Goal: Find contact information: Find contact information

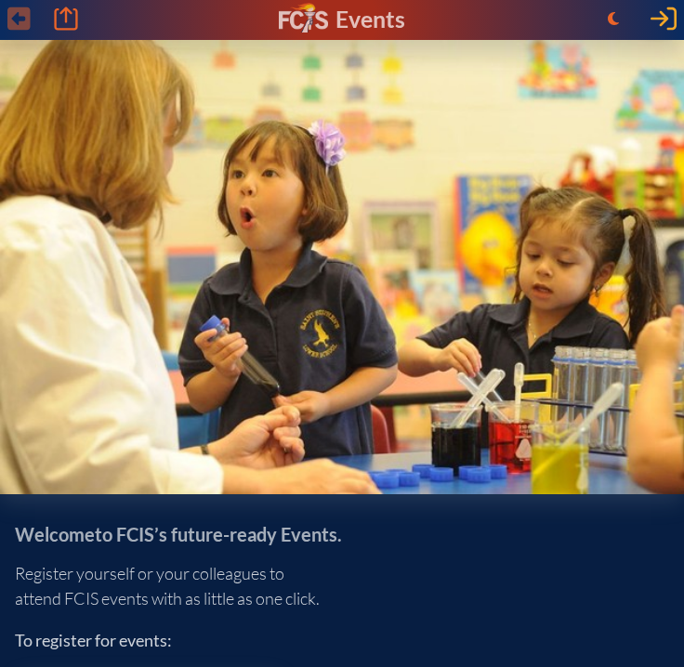
type input "[EMAIL_ADDRESS][DOMAIN_NAME]"
click at [663, 19] on icon at bounding box center [664, 18] width 26 height 23
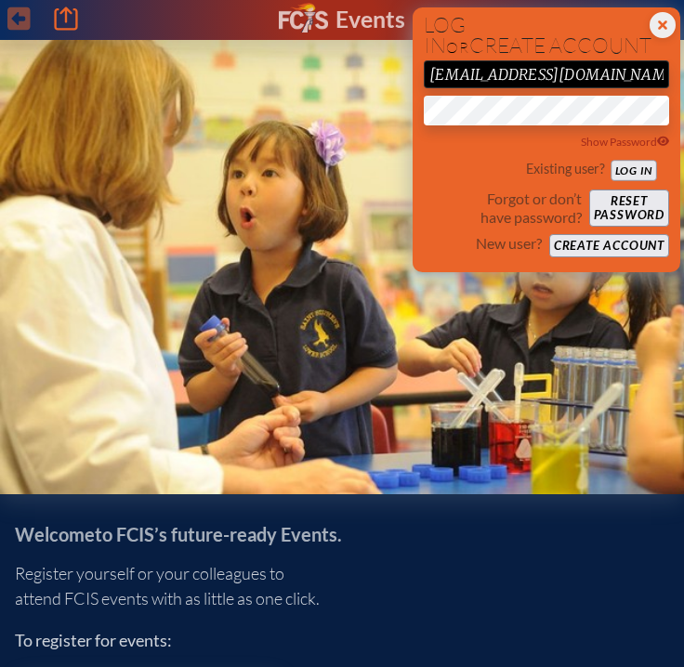
click at [634, 165] on button "Log in" at bounding box center [634, 170] width 46 height 20
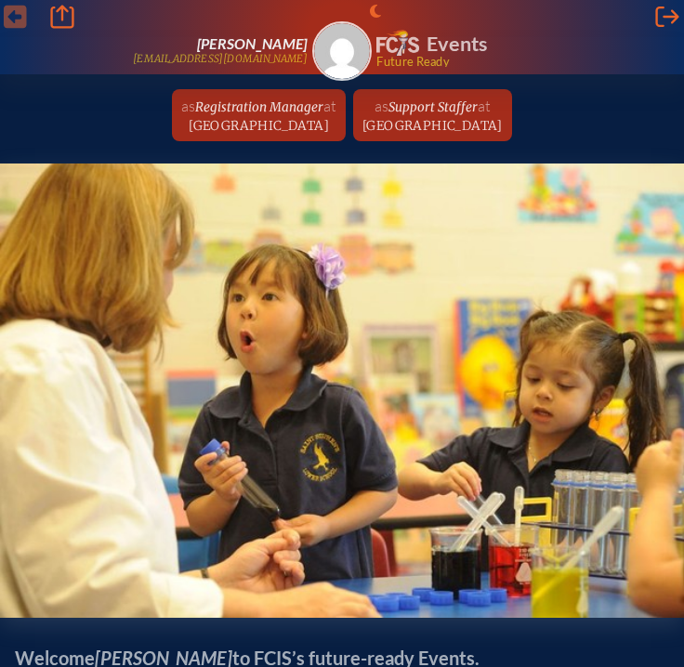
click at [217, 112] on span "Registration Manager" at bounding box center [259, 107] width 128 height 16
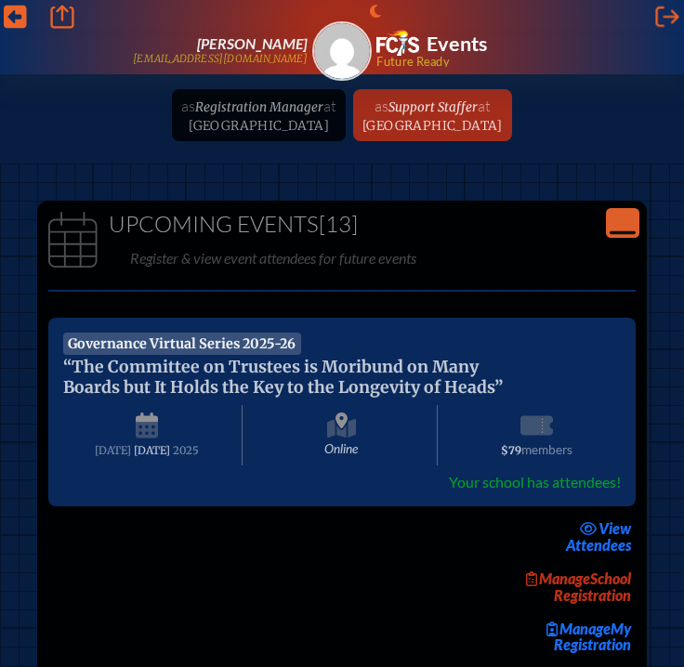
click at [619, 221] on icon "Close Console" at bounding box center [623, 223] width 26 height 26
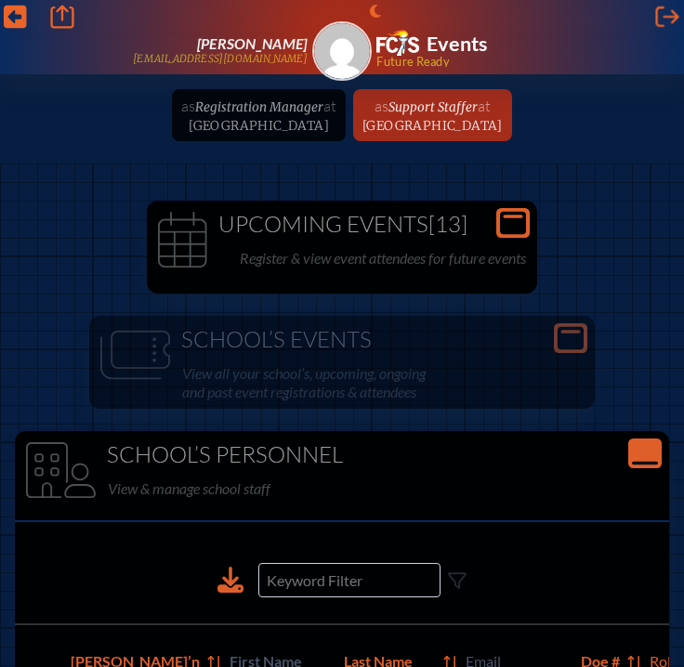
click at [656, 451] on icon "Close Console" at bounding box center [645, 454] width 26 height 26
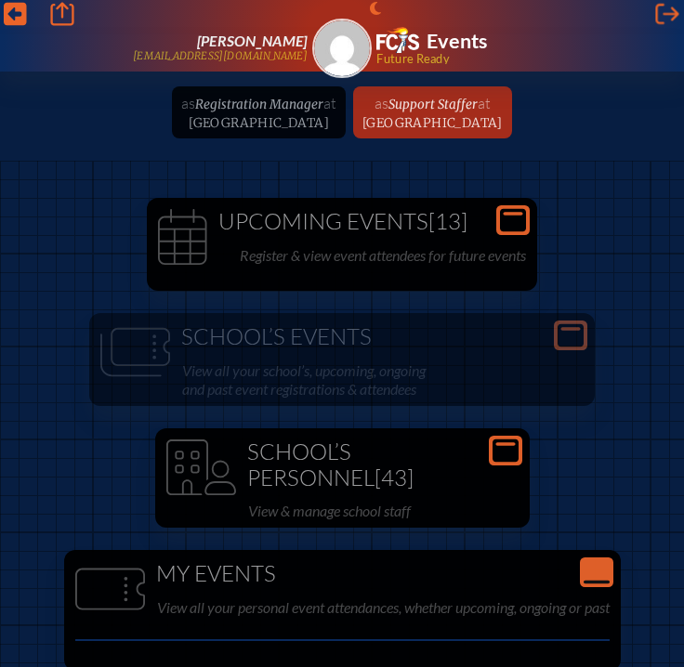
scroll to position [4, 0]
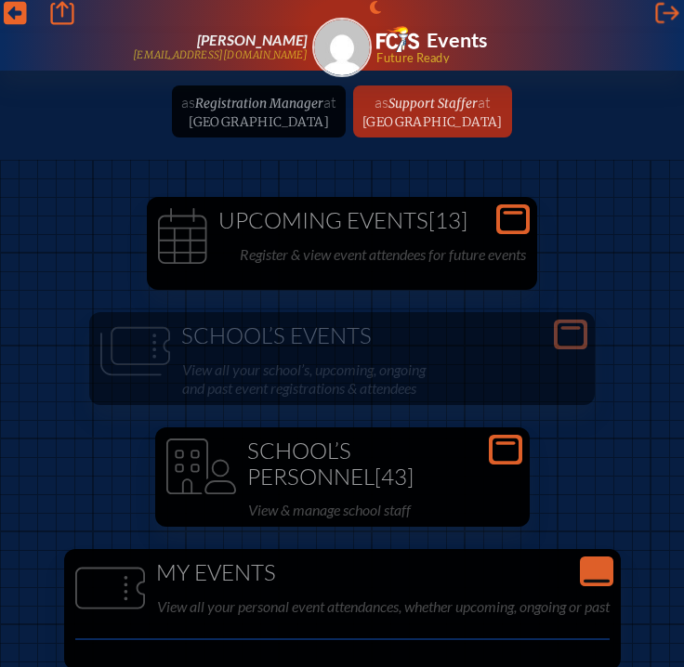
click at [505, 443] on icon "Open Console" at bounding box center [506, 450] width 26 height 26
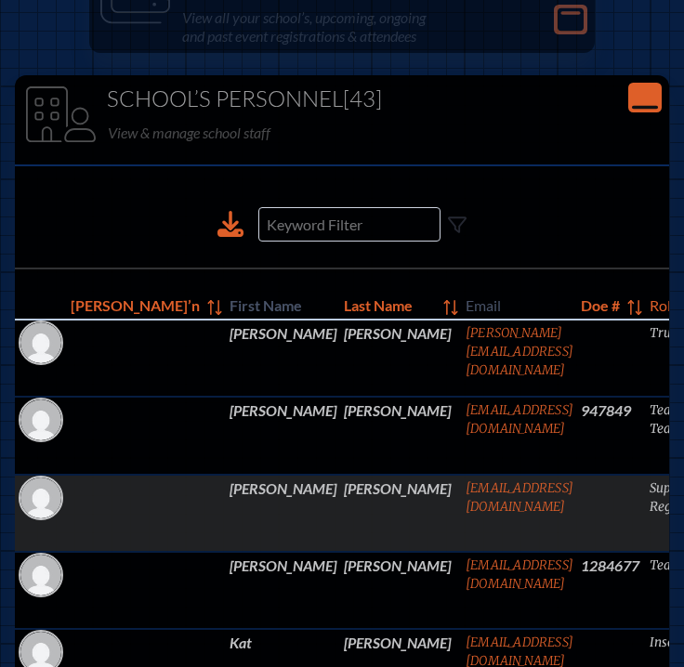
scroll to position [3609, 14]
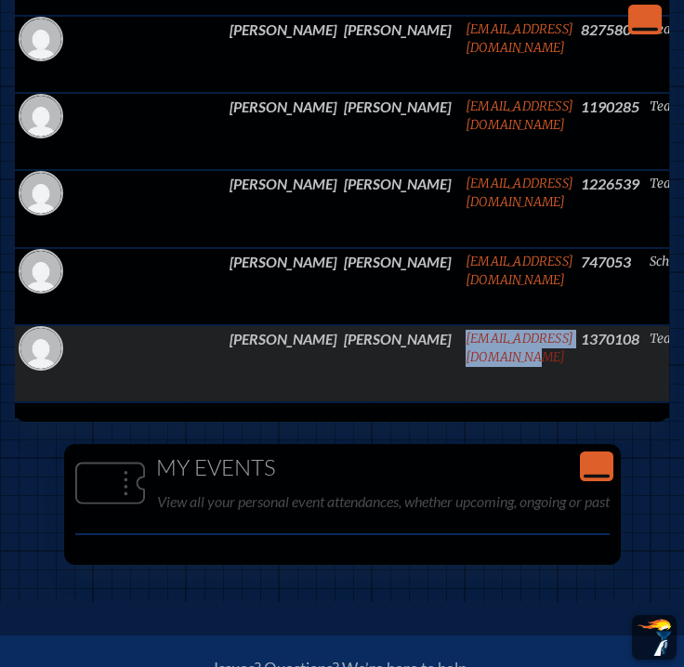
drag, startPoint x: 471, startPoint y: 333, endPoint x: 296, endPoint y: 337, distance: 174.8
click at [289, 338] on tr "Amanda Yarberry AmandaJYarberry@gmail.com 1370108 Teacher edit Person’s Details" at bounding box center [475, 363] width 920 height 77
copy link "AmandaJYarberry@gmail.com"
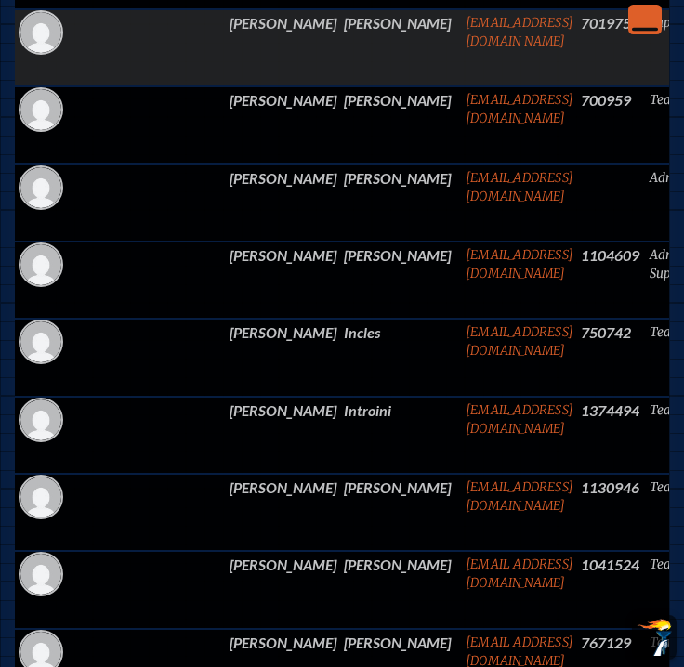
scroll to position [2215, 14]
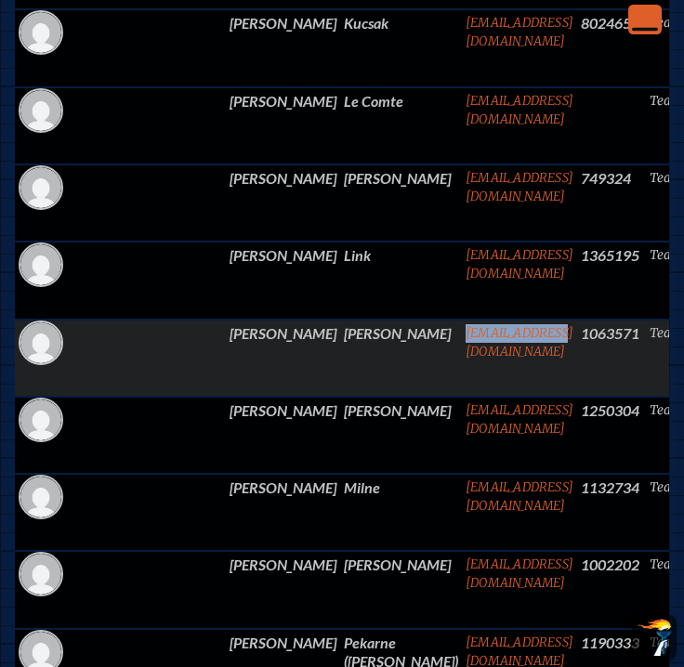
drag, startPoint x: 386, startPoint y: 338, endPoint x: 289, endPoint y: 338, distance: 96.7
click at [462, 338] on td "tj7983@aol.com" at bounding box center [519, 358] width 115 height 77
copy link "tj7983@aol.com"
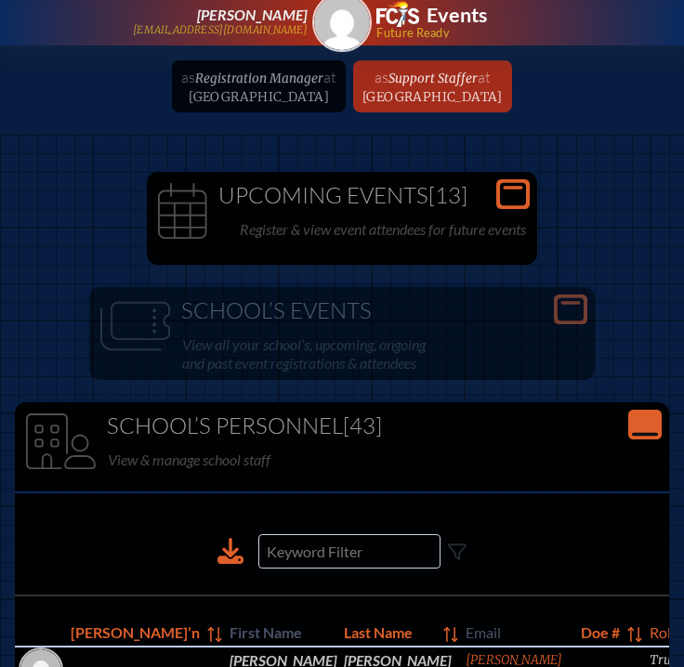
scroll to position [137, 14]
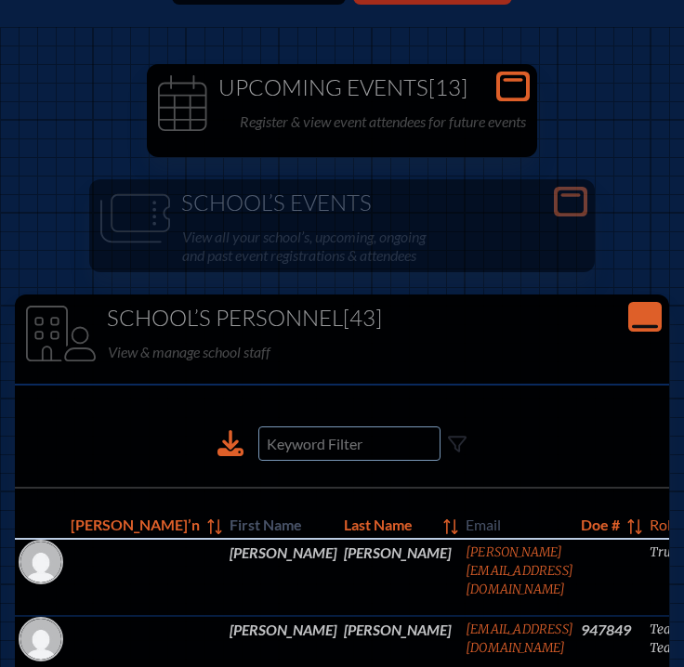
click at [343, 449] on input at bounding box center [349, 444] width 182 height 34
click at [377, 441] on input at bounding box center [349, 444] width 182 height 34
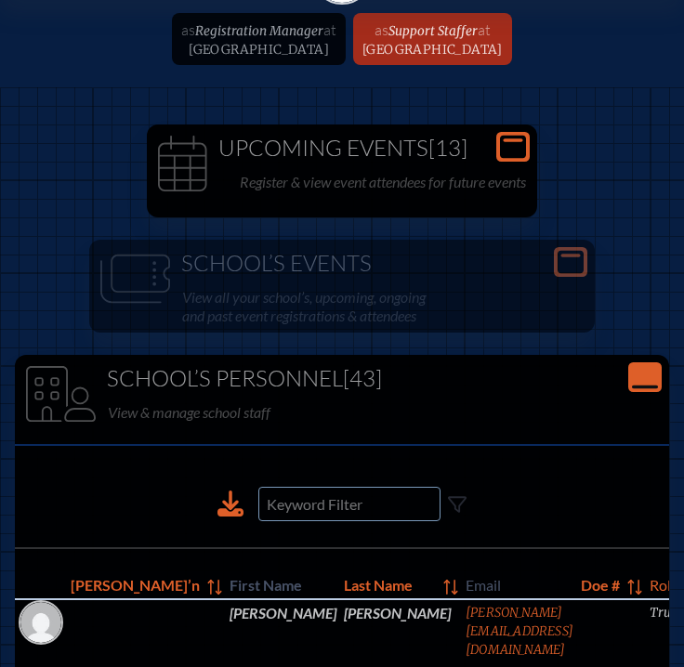
scroll to position [0, 14]
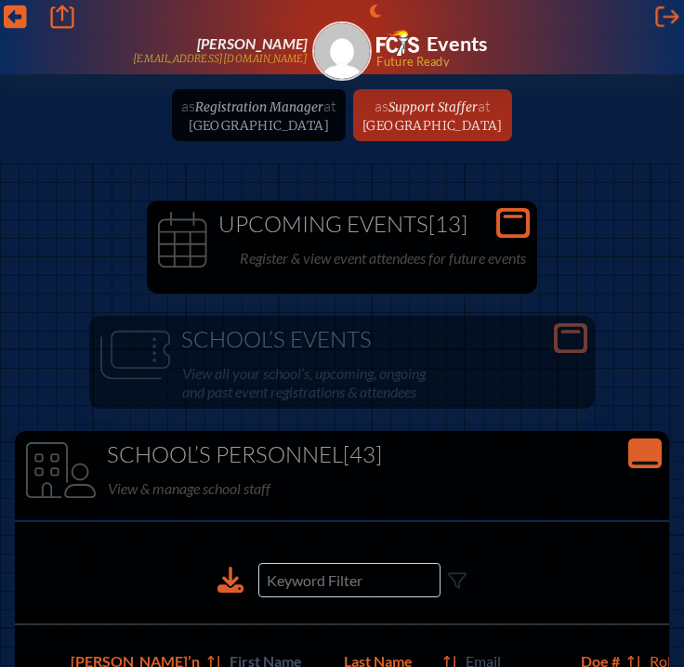
click at [471, 100] on span "Support Staffer" at bounding box center [432, 107] width 89 height 16
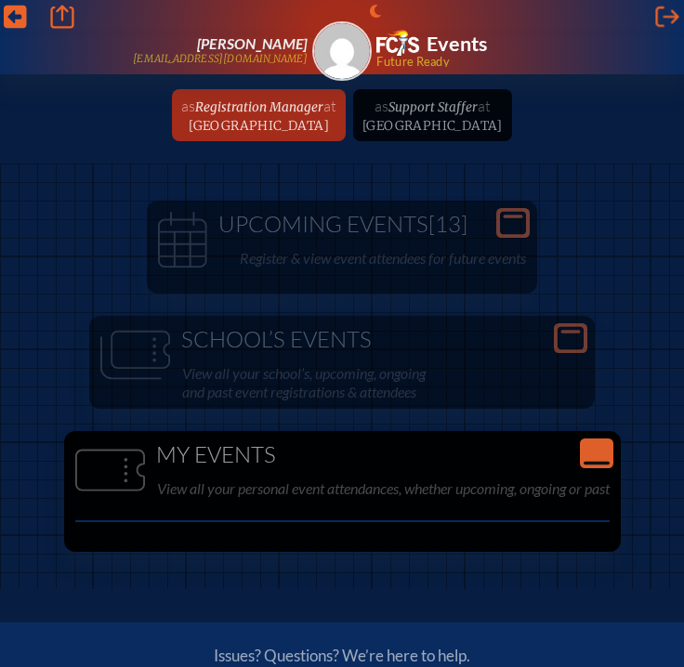
click at [337, 46] on img at bounding box center [342, 51] width 56 height 56
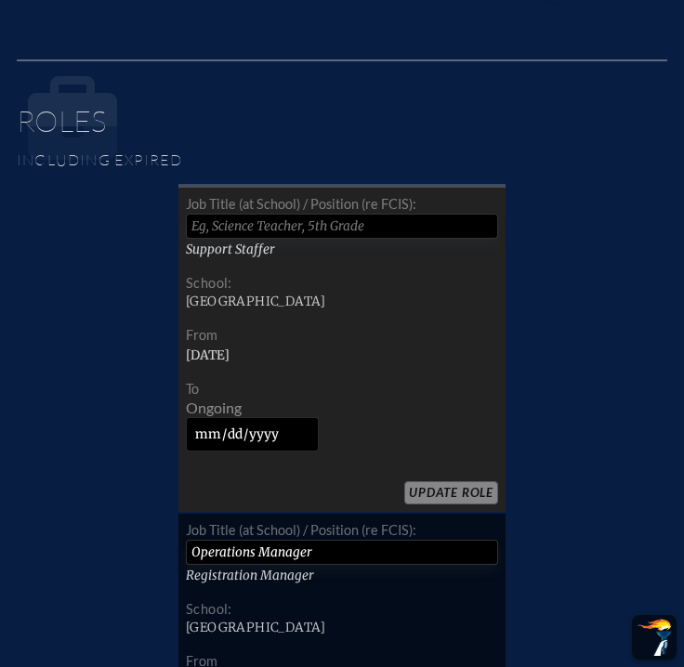
scroll to position [1098, 0]
click at [277, 227] on input "text" at bounding box center [342, 226] width 312 height 25
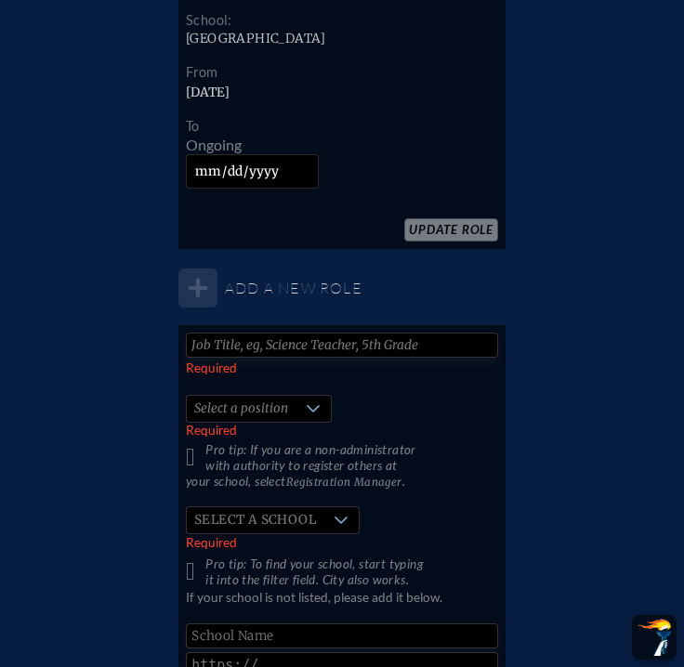
scroll to position [1712, 0]
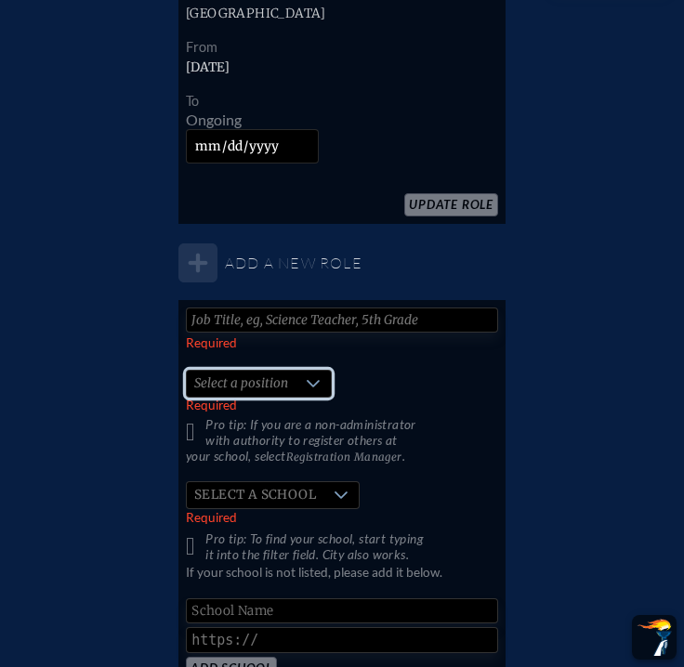
click at [289, 381] on span "Select a position" at bounding box center [241, 384] width 109 height 26
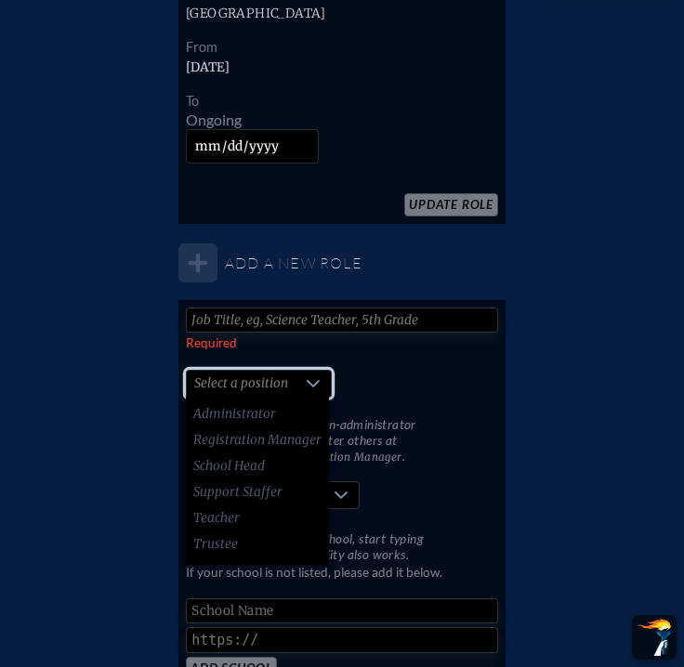
click at [291, 382] on span "Select a position" at bounding box center [241, 384] width 109 height 26
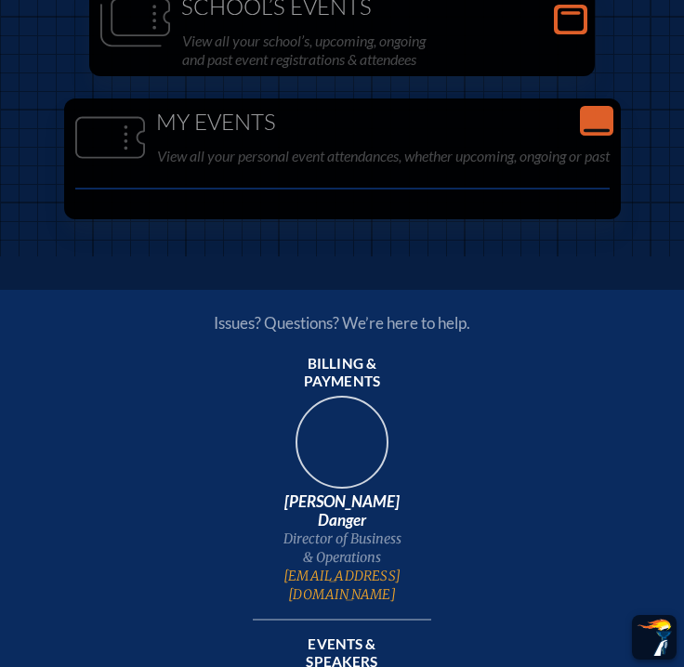
scroll to position [25, 0]
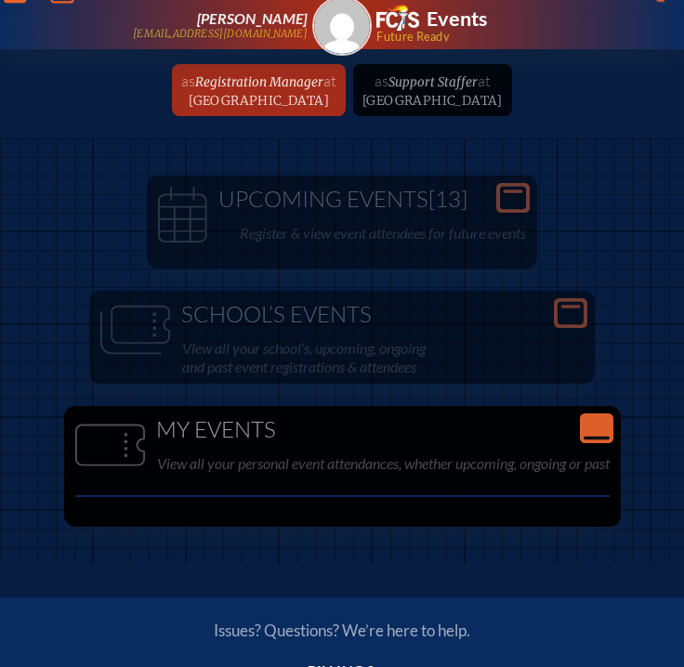
click at [438, 95] on ul "as Registration Manager at Jacksonville Country Day School since August 27th, 2…" at bounding box center [341, 90] width 669 height 52
click at [246, 88] on span "Registration Manager" at bounding box center [259, 82] width 128 height 16
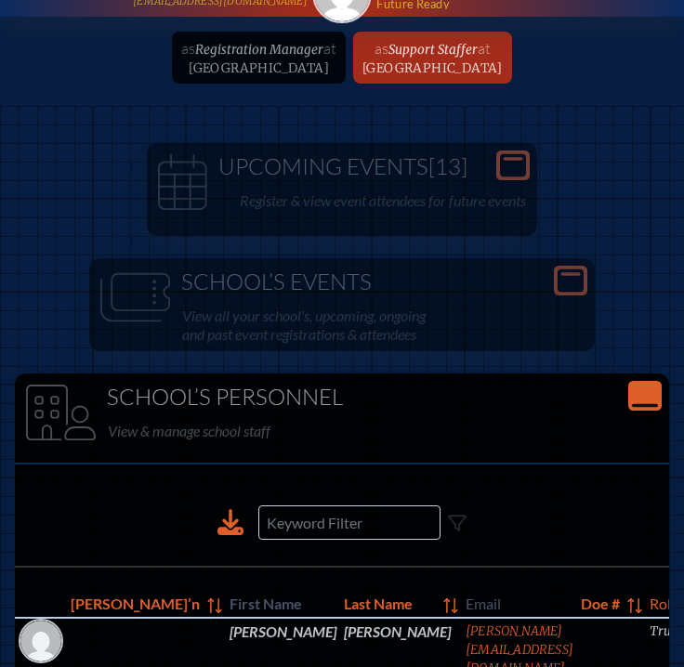
scroll to position [482, 0]
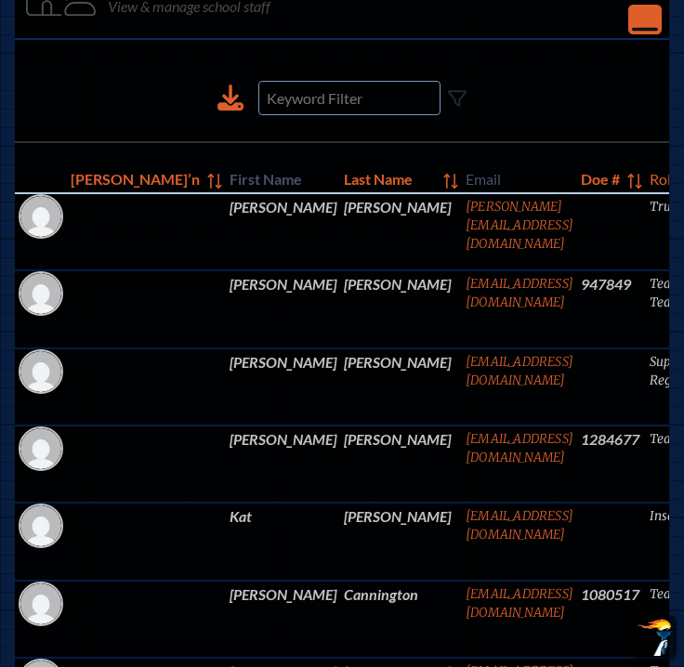
click at [349, 98] on input at bounding box center [349, 98] width 182 height 34
type input "diane"
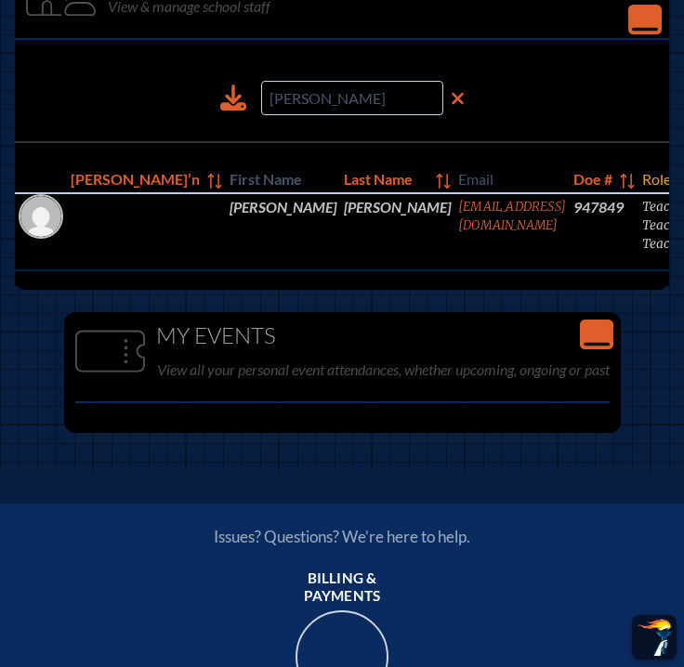
click at [683, 179] on icon at bounding box center [692, 181] width 15 height 15
click at [683, 180] on icon at bounding box center [692, 181] width 15 height 15
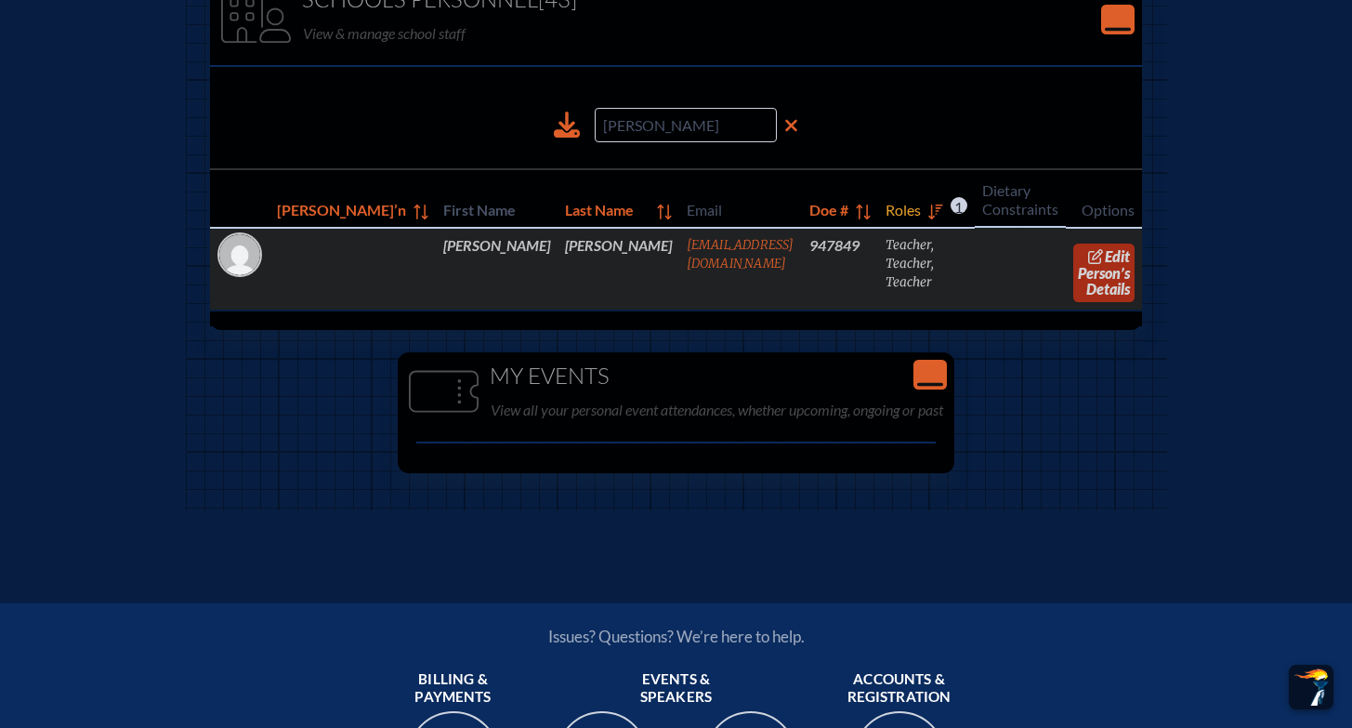
click at [683, 276] on link "edit Person’s Details" at bounding box center [1104, 273] width 62 height 59
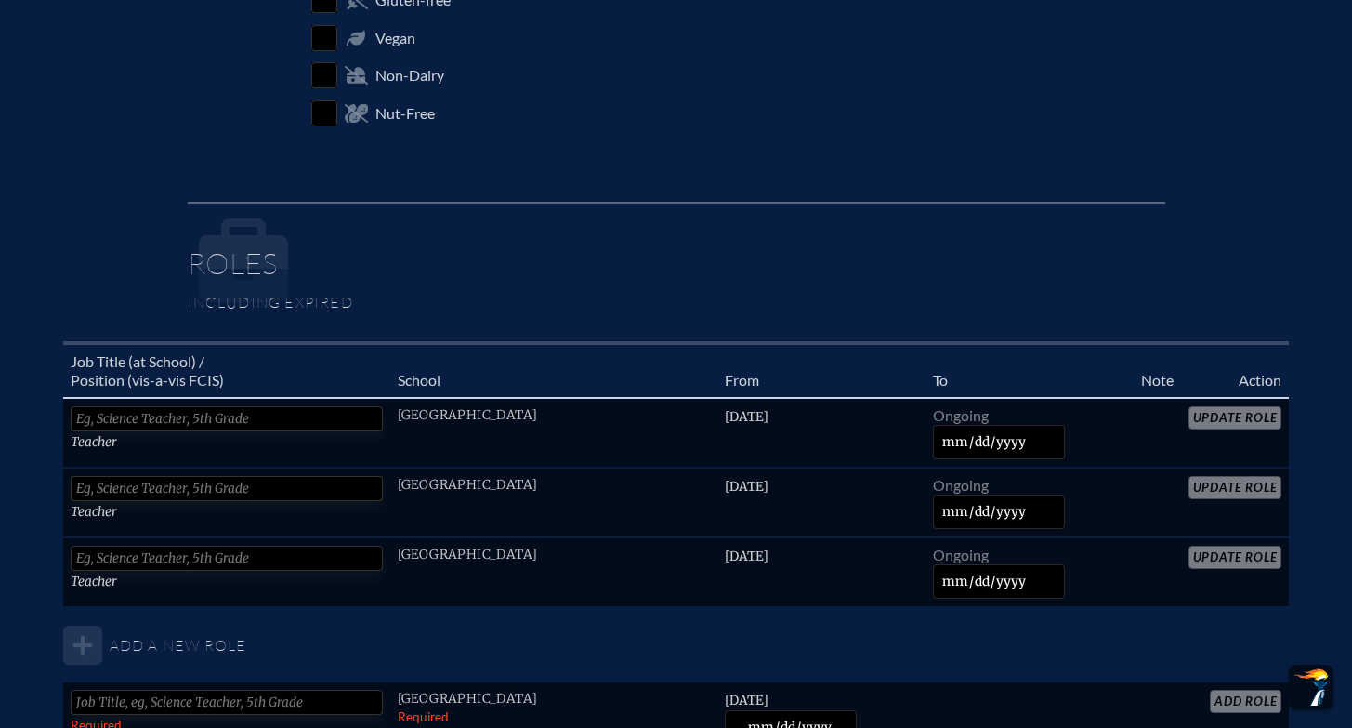
scroll to position [1239, 0]
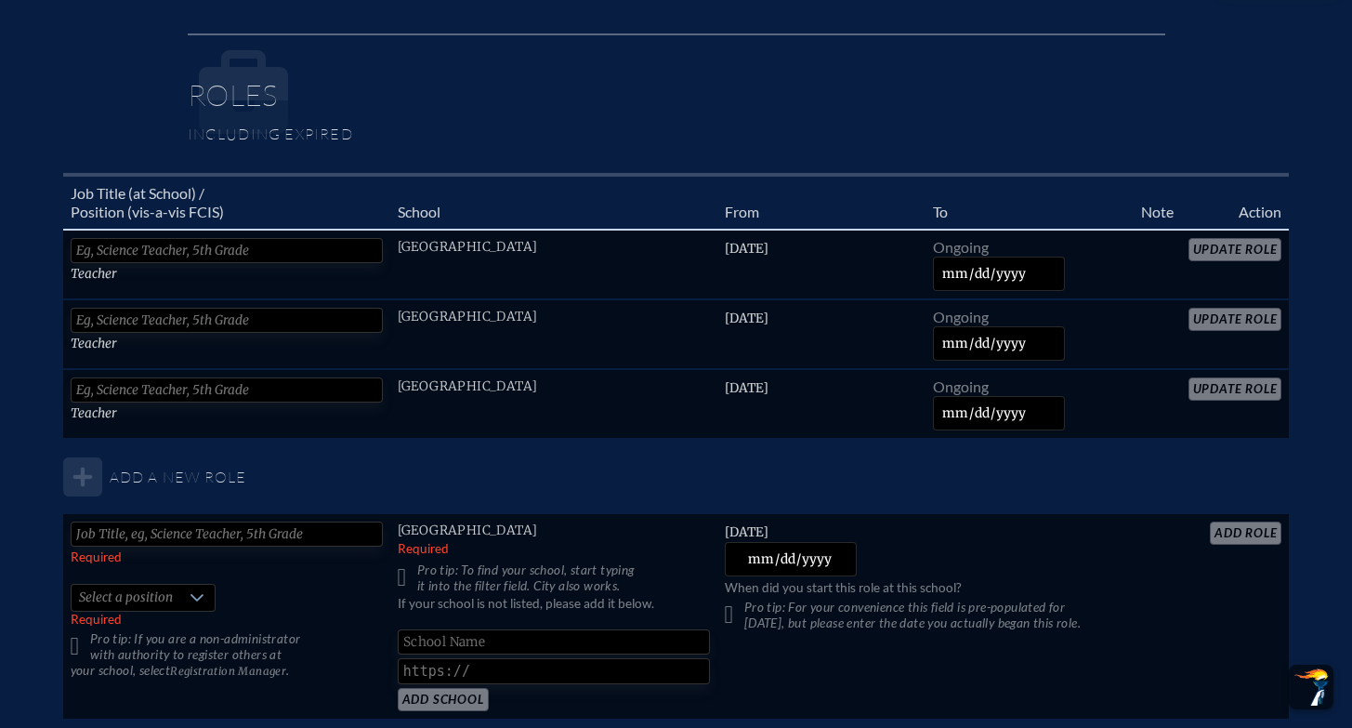
click at [683, 394] on table "Job Title (at School) / Position (vis-a-vis FCIS) School From To Note Action Te…" at bounding box center [676, 446] width 1227 height 547
click at [683, 306] on table "Job Title (at School) / Position (vis-a-vis FCIS) School From To Note Action Te…" at bounding box center [676, 446] width 1227 height 547
click at [683, 318] on table "Job Title (at School) / Position (vis-a-vis FCIS) School From To Note Action Te…" at bounding box center [676, 446] width 1227 height 547
click at [683, 234] on table "Job Title (at School) / Position (vis-a-vis FCIS) School From To Note Action Te…" at bounding box center [676, 446] width 1227 height 547
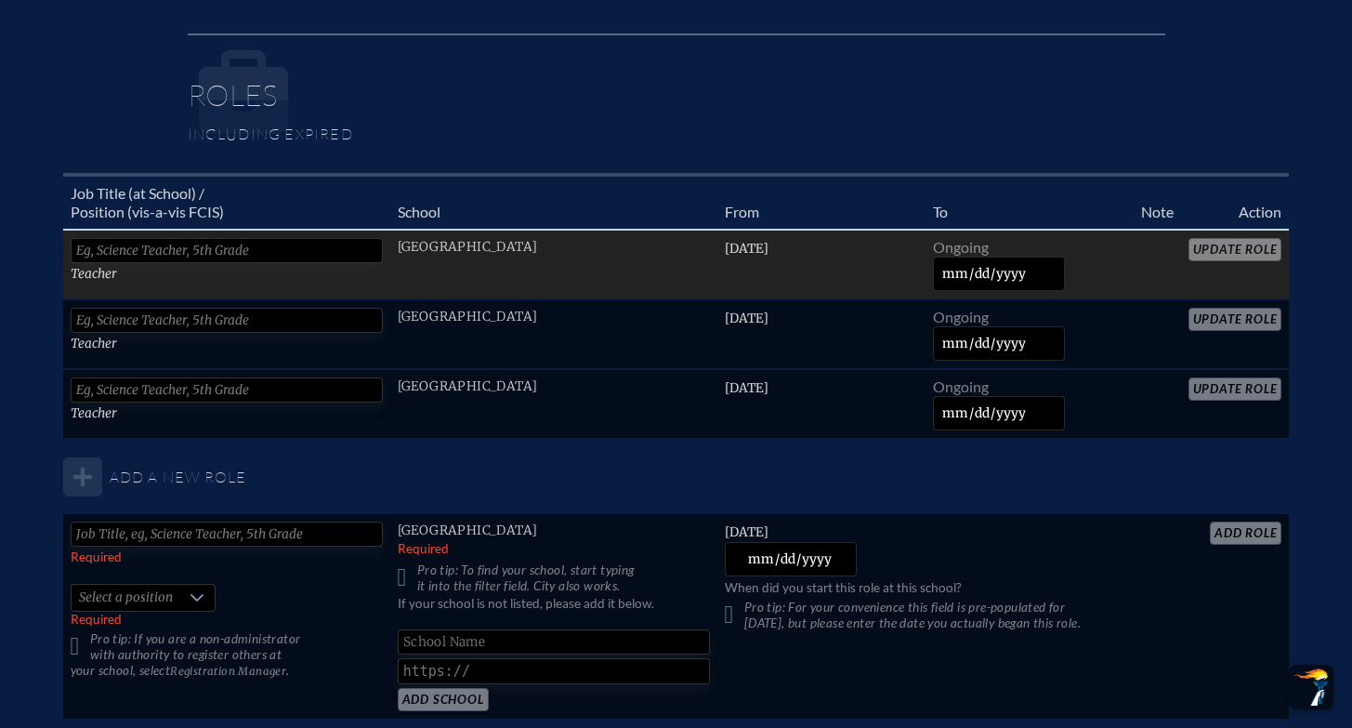
click at [233, 251] on input "text" at bounding box center [227, 250] width 312 height 25
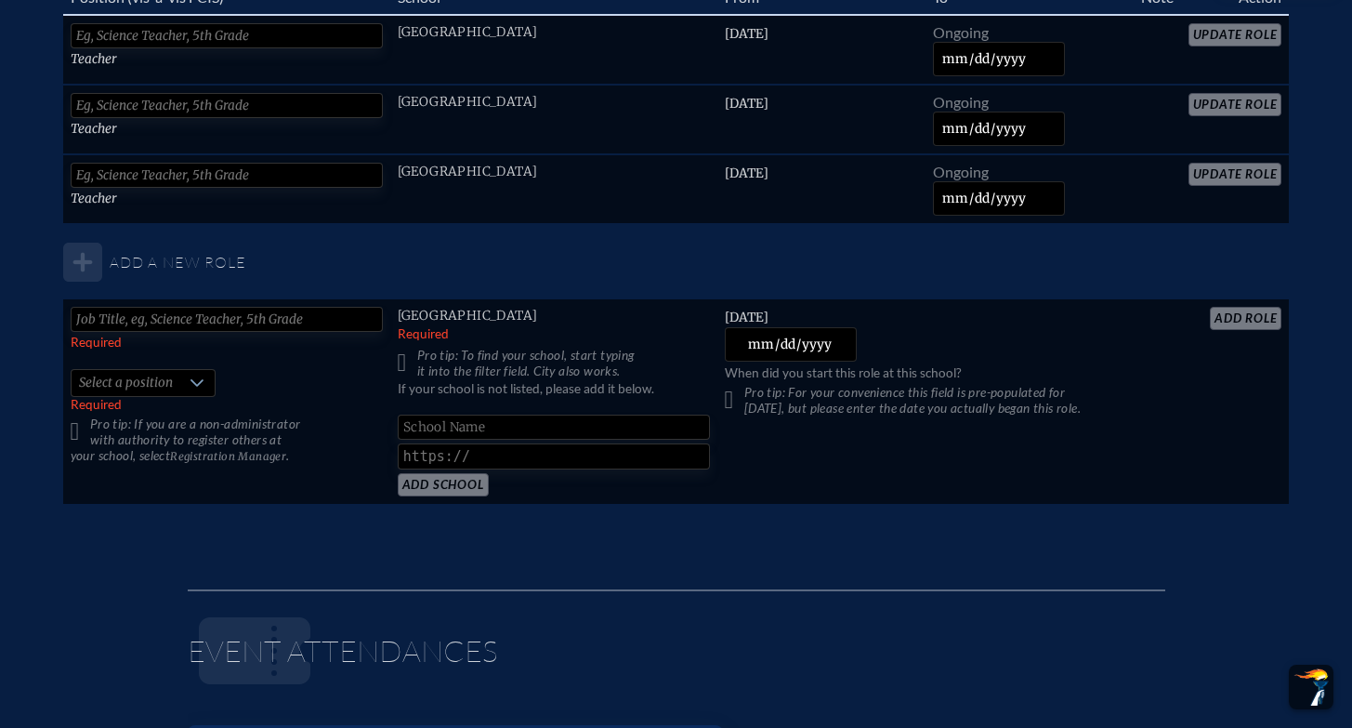
scroll to position [1466, 0]
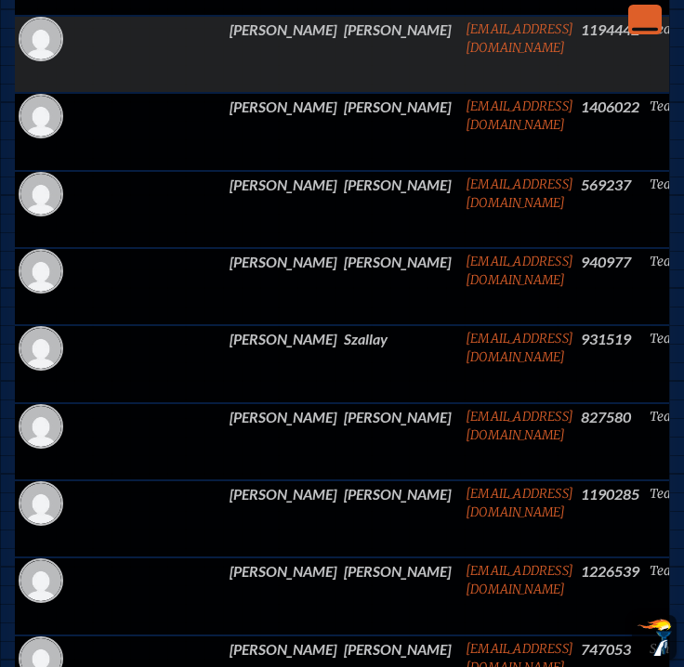
scroll to position [2835, 0]
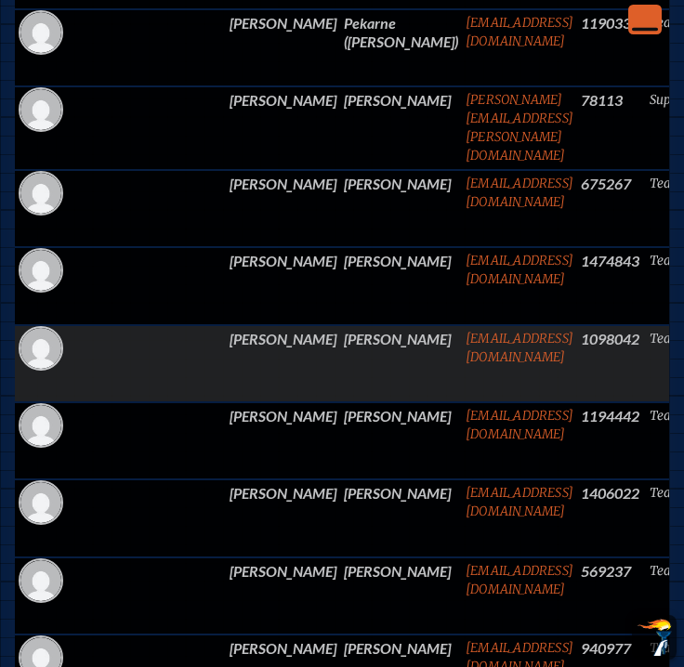
drag, startPoint x: 440, startPoint y: 344, endPoint x: 422, endPoint y: 352, distance: 19.5
click at [462, 350] on td "csanchezjax@gmail.com" at bounding box center [519, 363] width 115 height 77
drag, startPoint x: 451, startPoint y: 337, endPoint x: 317, endPoint y: 334, distance: 133.9
click at [462, 338] on td "csanchezjax@gmail.com" at bounding box center [519, 363] width 115 height 77
copy link "csanchezjax@gmail.com"
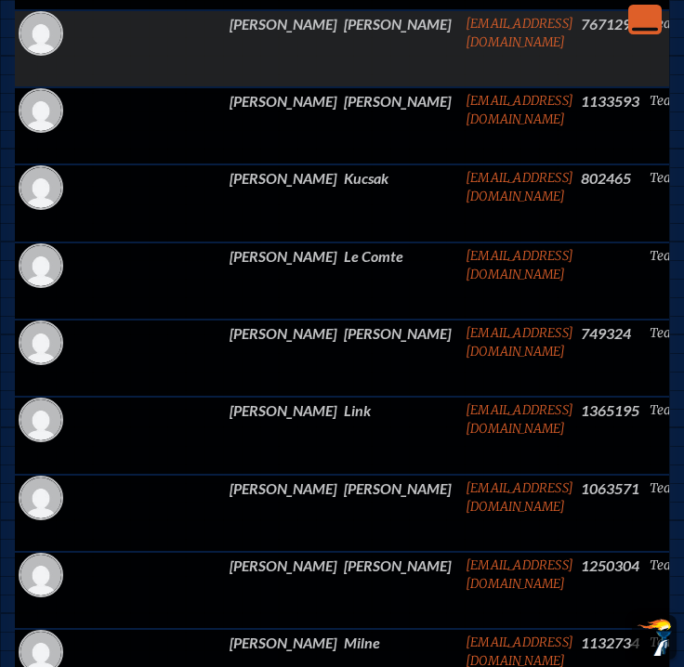
scroll to position [3454, 0]
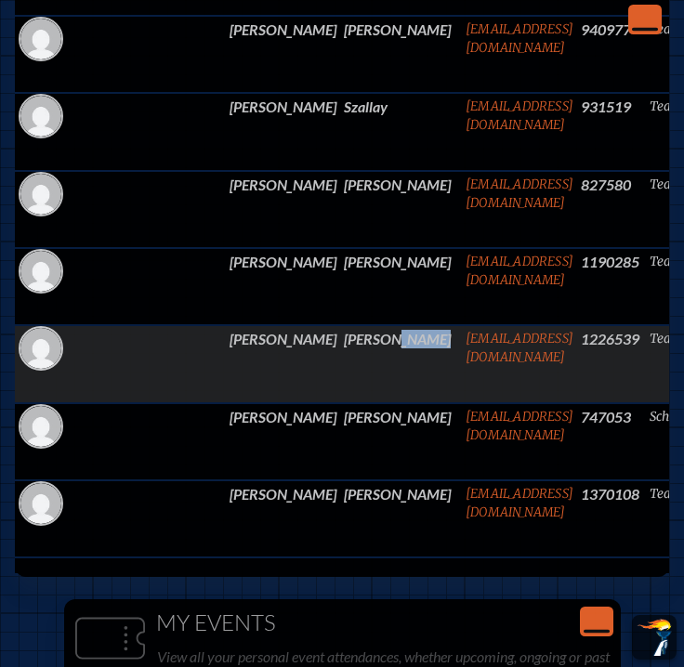
drag, startPoint x: 440, startPoint y: 337, endPoint x: 302, endPoint y: 343, distance: 137.7
click at [462, 343] on td "epvasquezbx@aol.com" at bounding box center [519, 363] width 115 height 77
drag, startPoint x: 438, startPoint y: 336, endPoint x: 306, endPoint y: 341, distance: 132.1
click at [462, 341] on td "epvasquezbx@aol.com" at bounding box center [519, 363] width 115 height 77
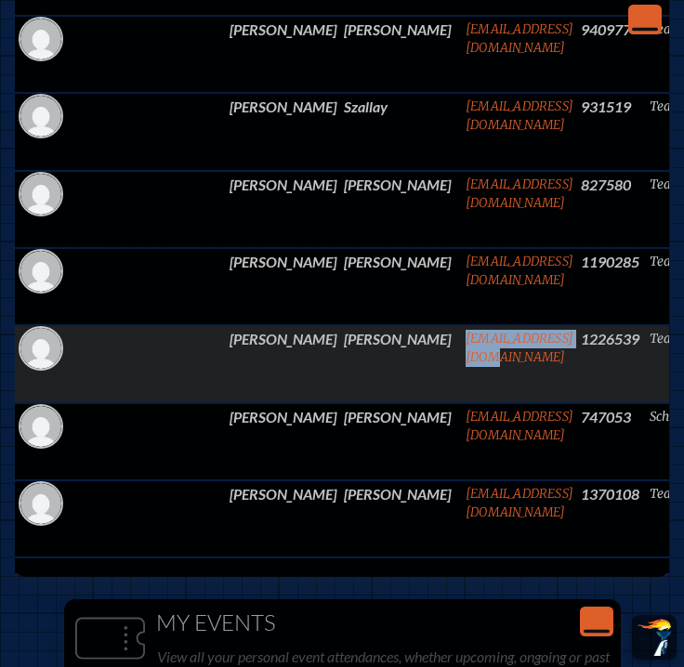
copy link "epvasquezbx@aol.com"
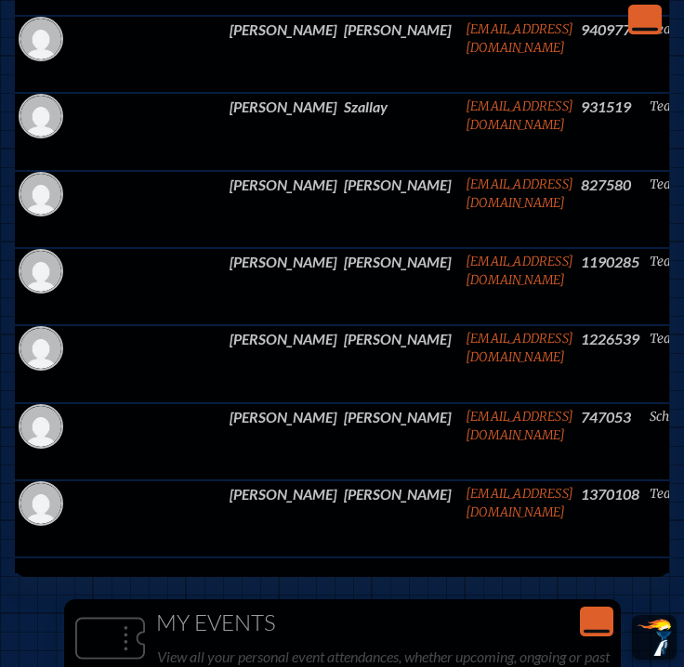
scroll to position [2447, 0]
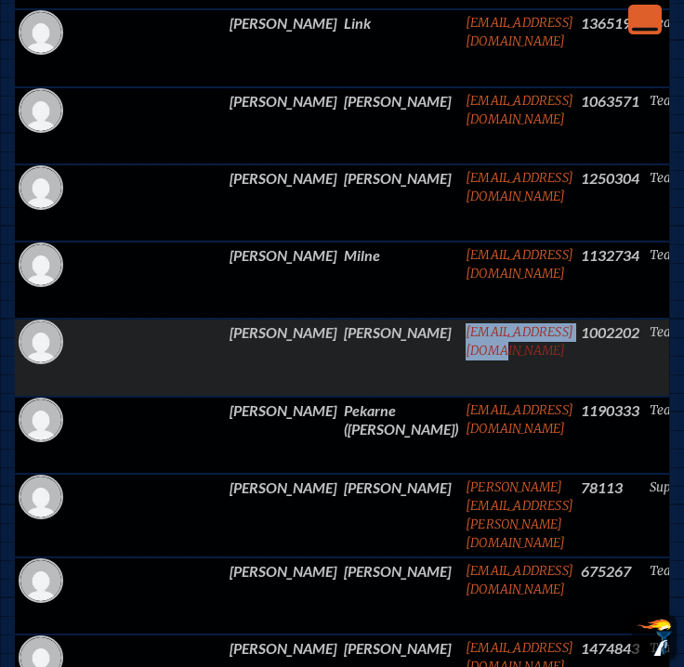
drag, startPoint x: 440, startPoint y: 337, endPoint x: 306, endPoint y: 340, distance: 133.9
click at [462, 340] on td "norenlsurf@gmail.com" at bounding box center [519, 357] width 115 height 77
copy link "norenlsurf@gmail.com"
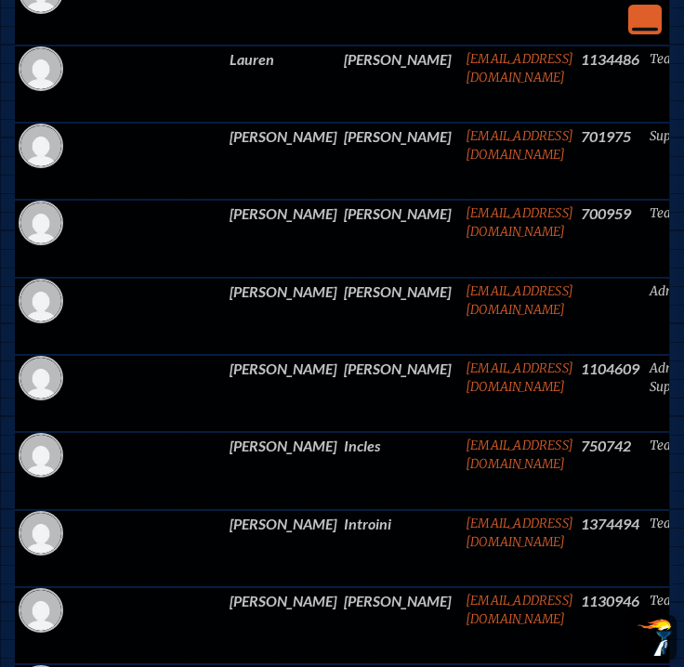
scroll to position [1332, 0]
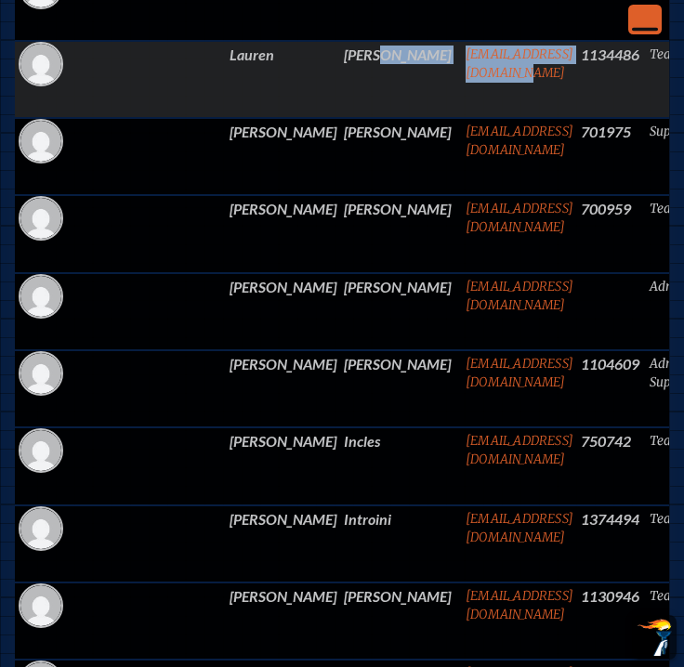
drag, startPoint x: 291, startPoint y: 55, endPoint x: 464, endPoint y: 63, distance: 173.1
click at [464, 63] on tr "Lauren Ellis Laurenellis120@Gmail.com 1134486 Teacher edit Person’s Details" at bounding box center [475, 79] width 920 height 77
copy tr "Laurenellis120@Gmail.com"
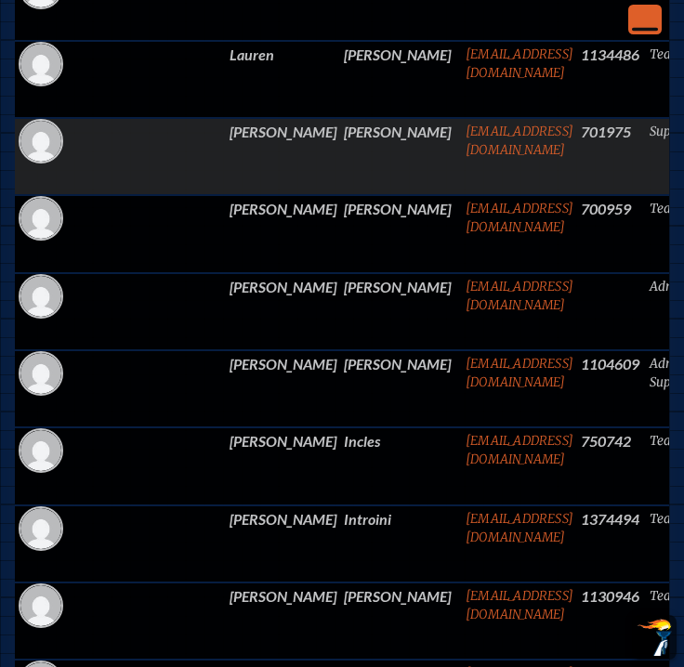
click at [462, 171] on td "telstein@jcds.com" at bounding box center [519, 156] width 115 height 77
drag, startPoint x: 558, startPoint y: 130, endPoint x: 640, endPoint y: 134, distance: 82.8
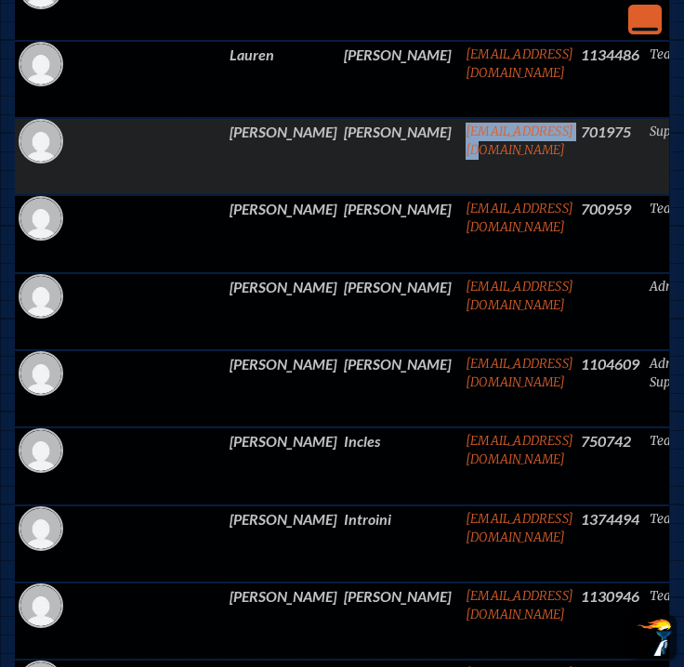
drag, startPoint x: 414, startPoint y: 135, endPoint x: 302, endPoint y: 138, distance: 111.6
click at [462, 138] on td "telstein@jcds.com" at bounding box center [519, 156] width 115 height 77
copy link "telstein@jcds.com"
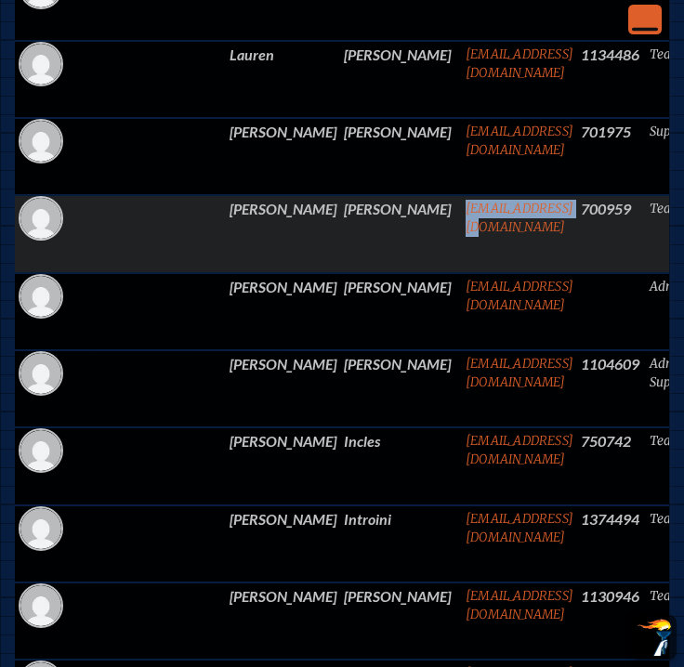
drag, startPoint x: 428, startPoint y: 213, endPoint x: 302, endPoint y: 215, distance: 126.4
click at [462, 215] on td "brdjen4@yahoo.com" at bounding box center [519, 233] width 115 height 77
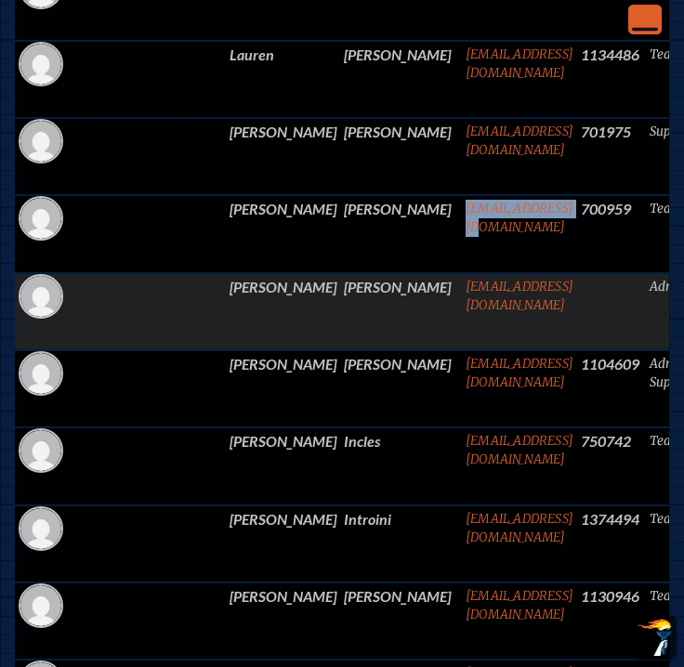
copy link "brdjen4@yahoo.com"
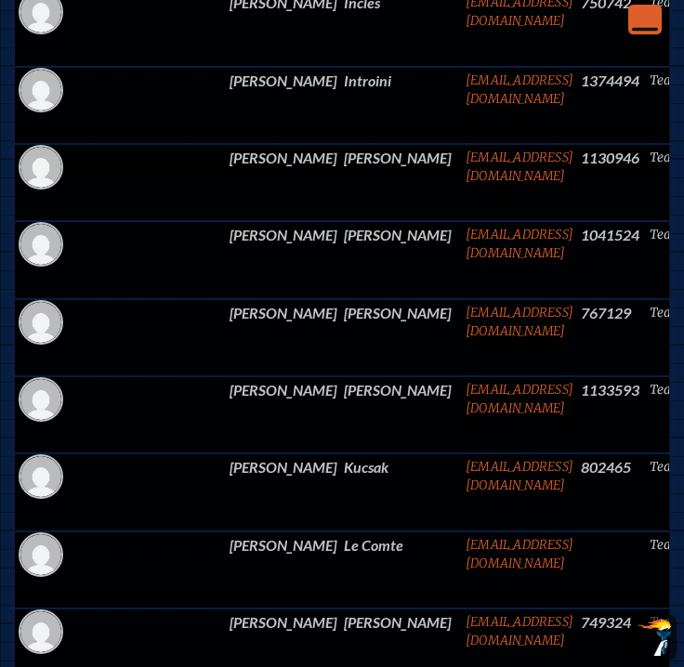
scroll to position [1773, 0]
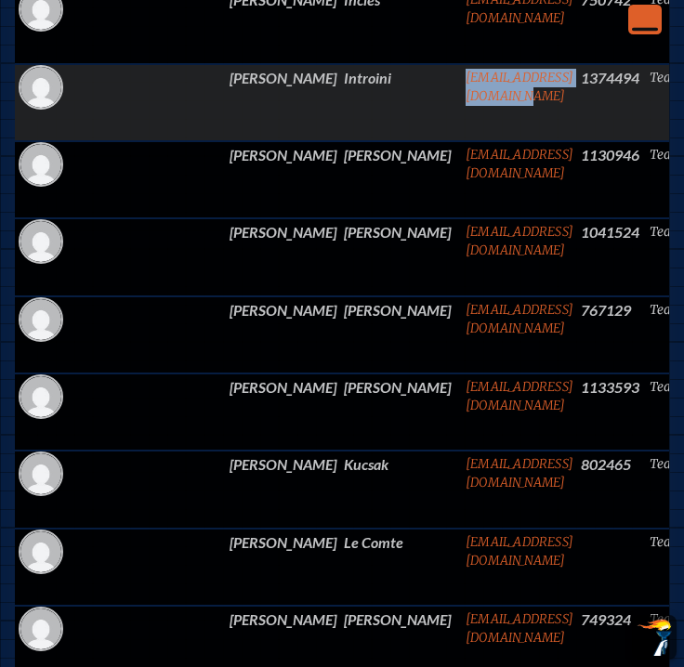
drag, startPoint x: 304, startPoint y: 81, endPoint x: 473, endPoint y: 82, distance: 169.2
click at [473, 82] on td "maeganintroini@gmail.com" at bounding box center [519, 102] width 115 height 77
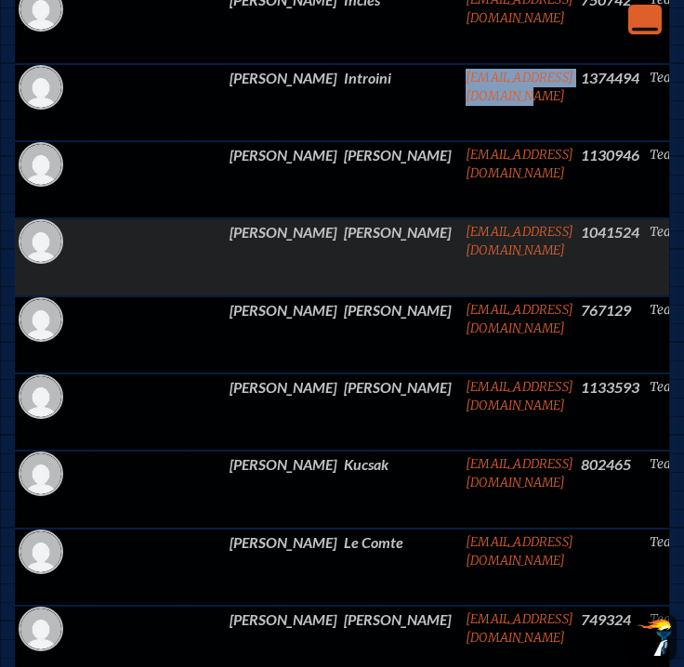
copy link "maeganintroini@gmail.com"
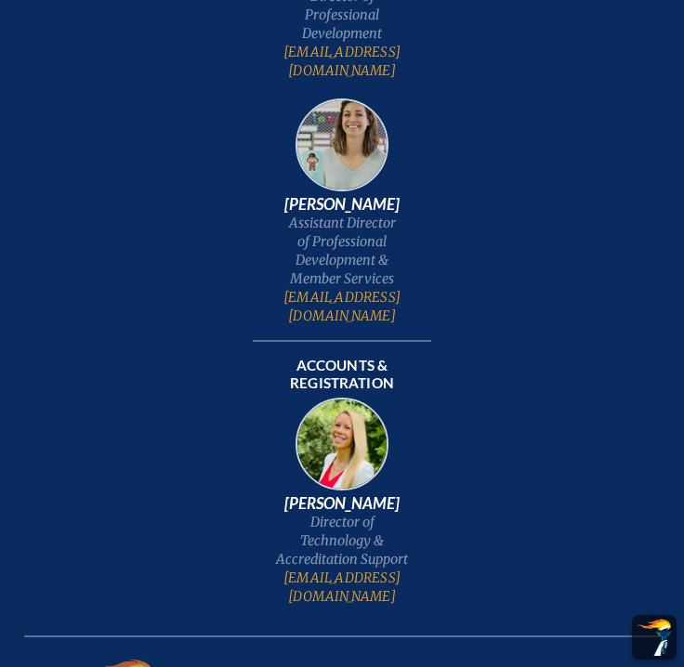
scroll to position [0, 0]
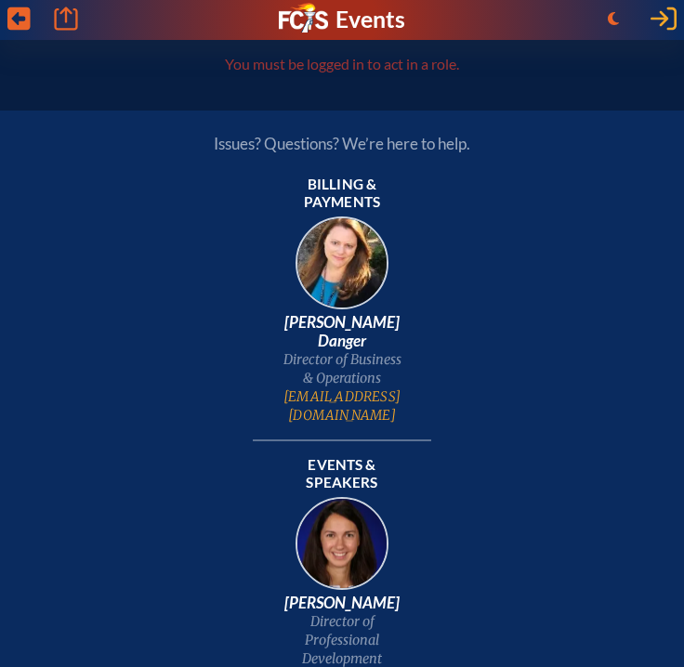
type input "[EMAIL_ADDRESS][DOMAIN_NAME]"
click at [664, 23] on icon at bounding box center [664, 18] width 26 height 23
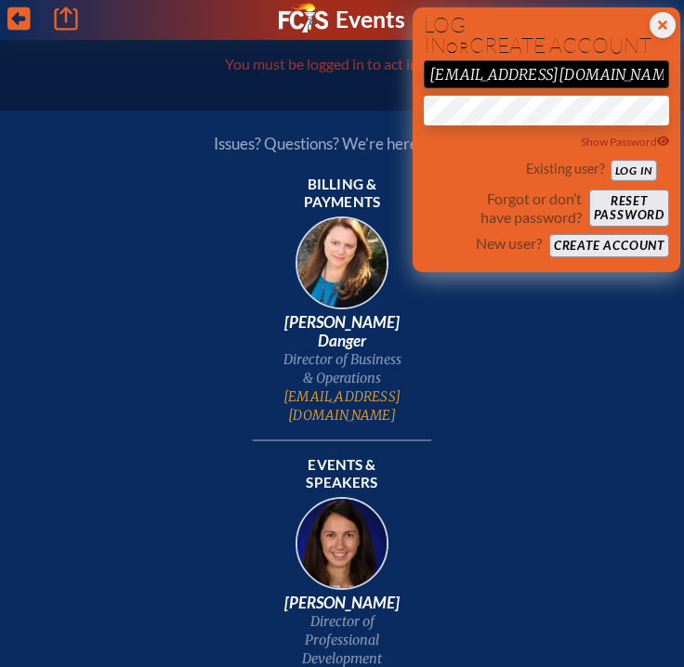
click at [629, 172] on button "Log in" at bounding box center [634, 170] width 46 height 20
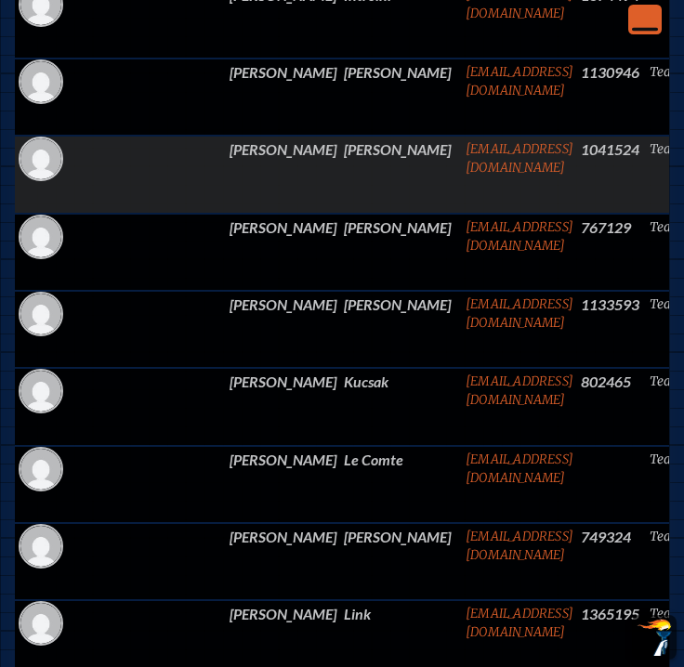
scroll to position [1857, 0]
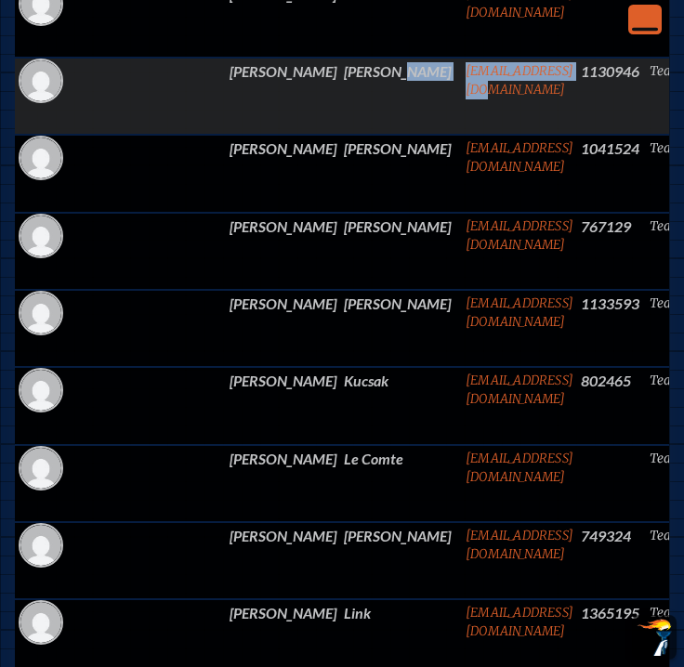
drag, startPoint x: 425, startPoint y: 73, endPoint x: 292, endPoint y: 75, distance: 132.9
click at [292, 75] on tr "Renae Johnston rjohnston@jcds.com 1130946 Teacher edit Person’s Details" at bounding box center [475, 96] width 920 height 77
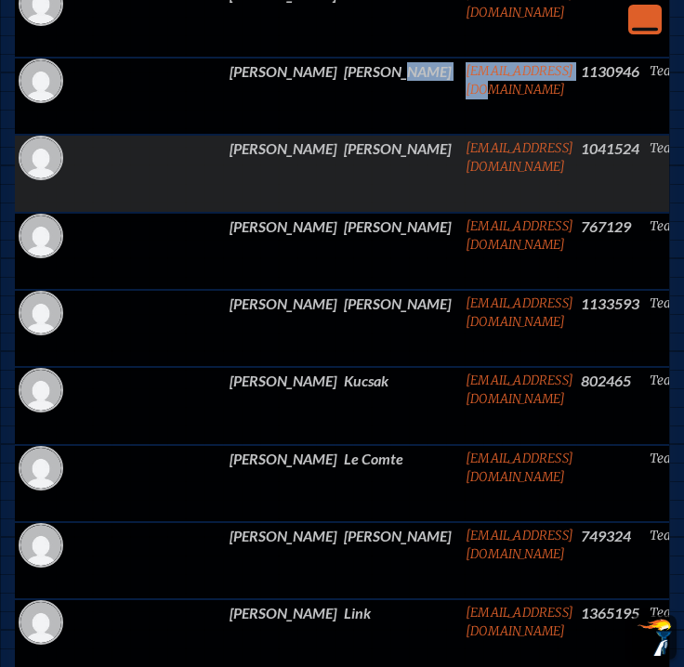
copy tr "[EMAIL_ADDRESS][DOMAIN_NAME]"
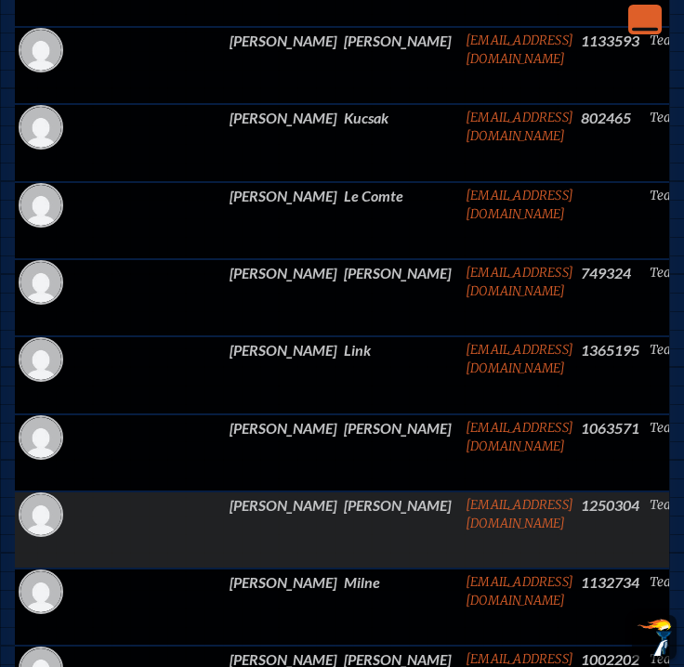
scroll to position [2121, 0]
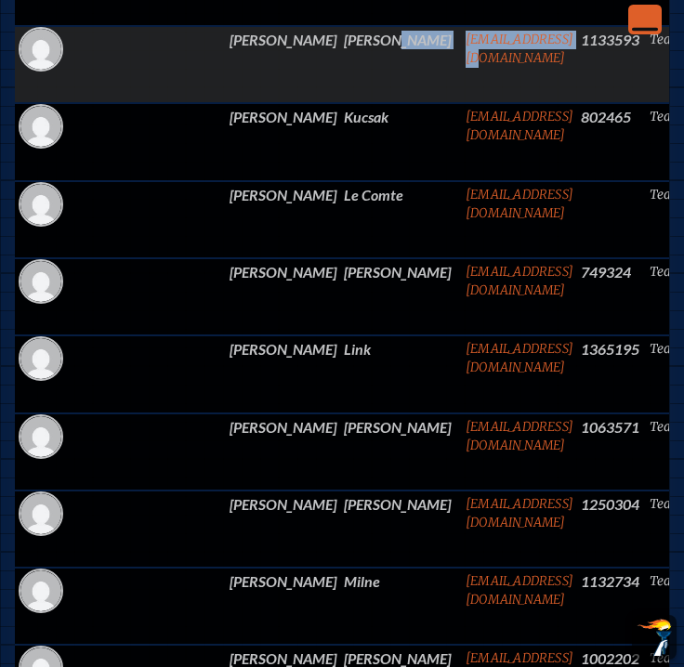
drag, startPoint x: 412, startPoint y: 43, endPoint x: 294, endPoint y: 49, distance: 118.2
click at [294, 49] on tr "Kathryn Krawiec kkrawiec@jcds.com 1133593 Teacher edit Person’s Details" at bounding box center [475, 64] width 920 height 77
copy tr "[EMAIL_ADDRESS][DOMAIN_NAME]"
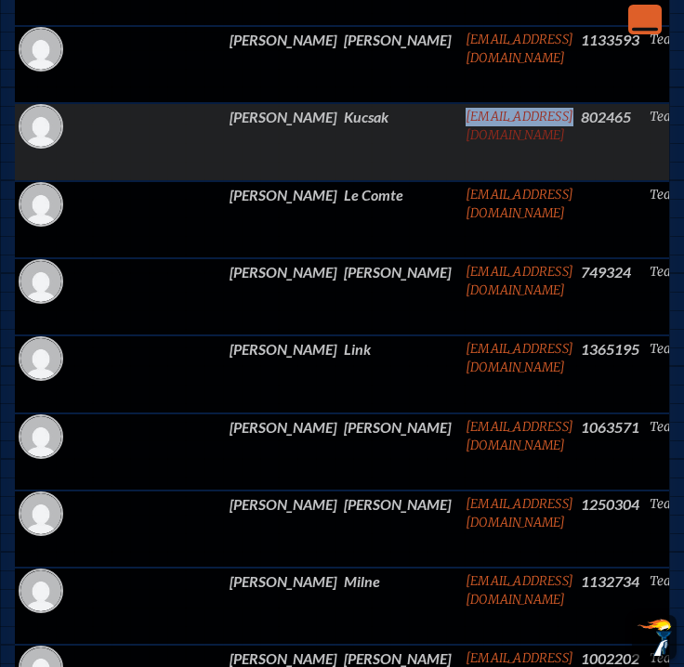
drag, startPoint x: 418, startPoint y: 124, endPoint x: 317, endPoint y: 119, distance: 101.4
click at [462, 121] on td "akucsak@mac.com" at bounding box center [519, 141] width 115 height 77
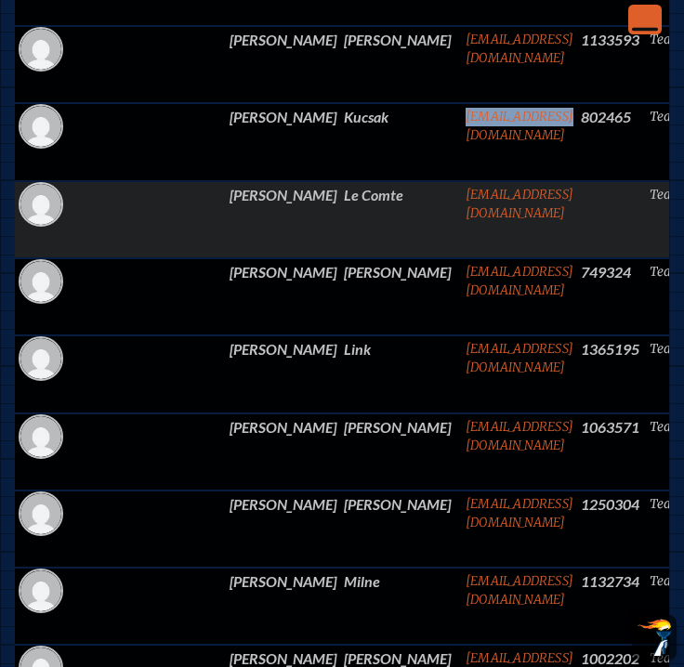
copy link "akucsak@mac.com"
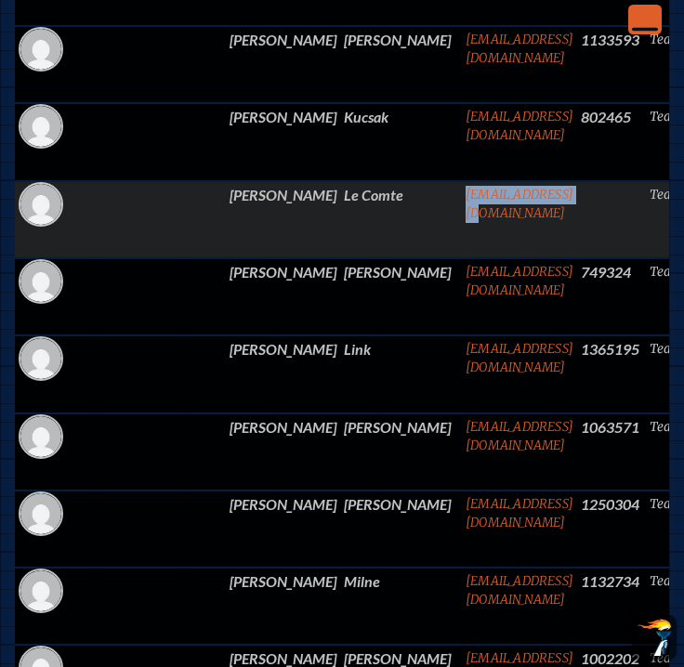
drag, startPoint x: 419, startPoint y: 197, endPoint x: 303, endPoint y: 199, distance: 116.2
click at [462, 199] on td "Elecomte@jcds.com" at bounding box center [519, 219] width 115 height 77
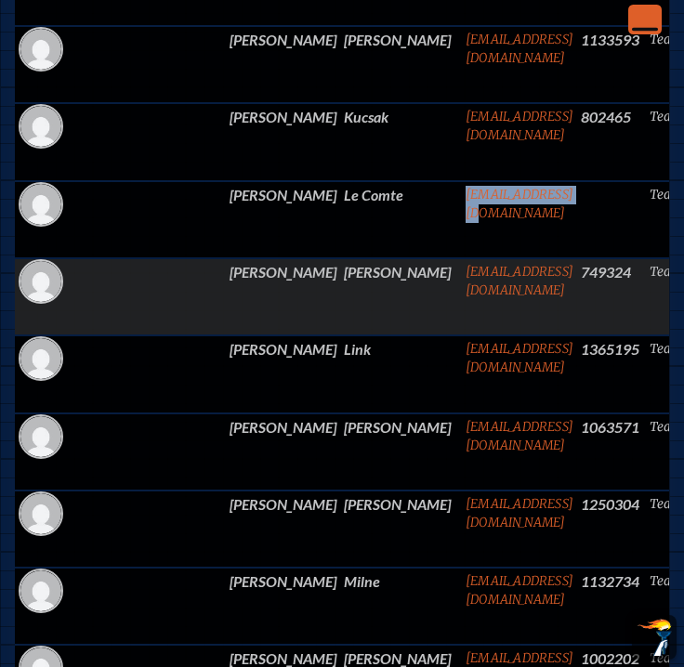
copy link "Elecomte@jcds.com"
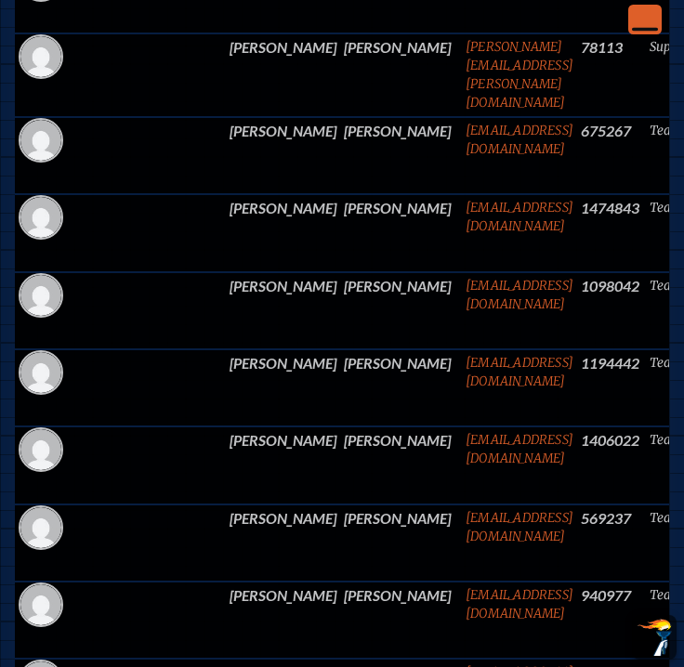
scroll to position [2890, 0]
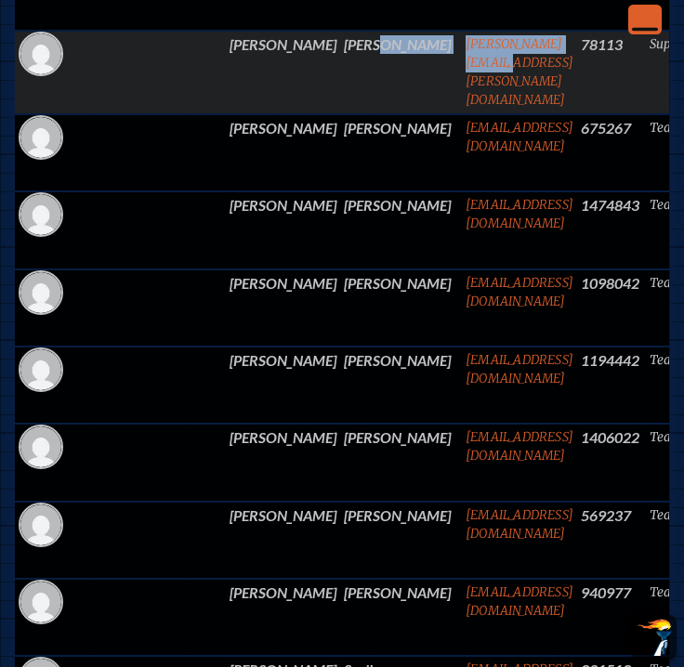
drag, startPoint x: 428, startPoint y: 46, endPoint x: 291, endPoint y: 49, distance: 136.7
click at [291, 49] on tr "Krista Pizzi krista.pizzi@att.net 78113 Support Staffer edit Person’s Details" at bounding box center [475, 73] width 920 height 84
copy tr "krista.pizzi@att.net"
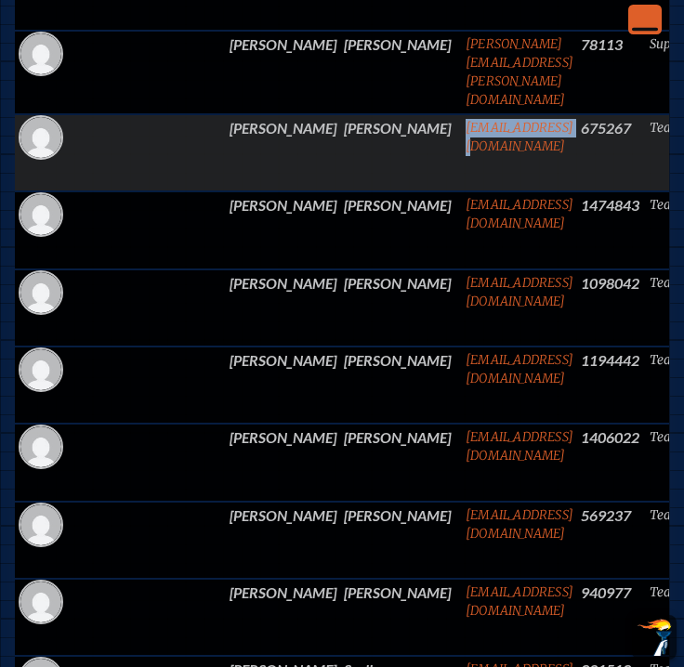
drag, startPoint x: 416, startPoint y: 124, endPoint x: 302, endPoint y: 124, distance: 114.3
click at [462, 124] on td "mporter@jcds.com" at bounding box center [519, 152] width 115 height 77
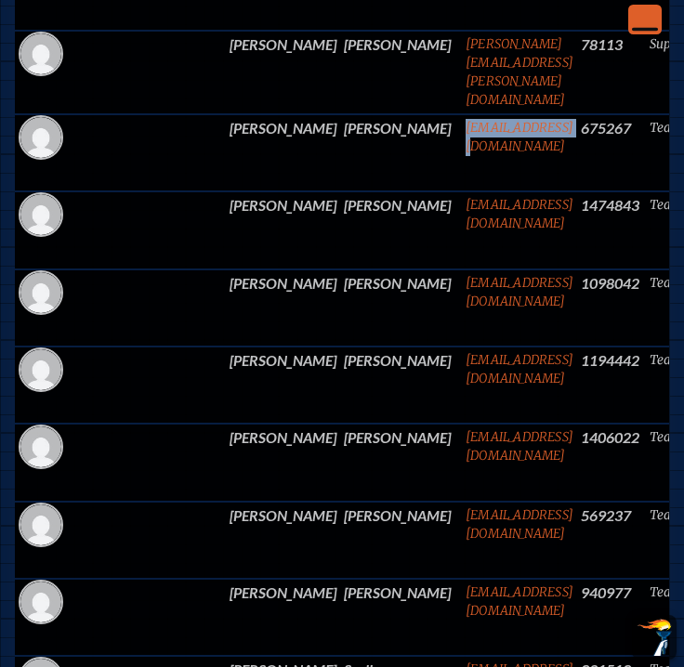
copy link "mporter@jcds.com"
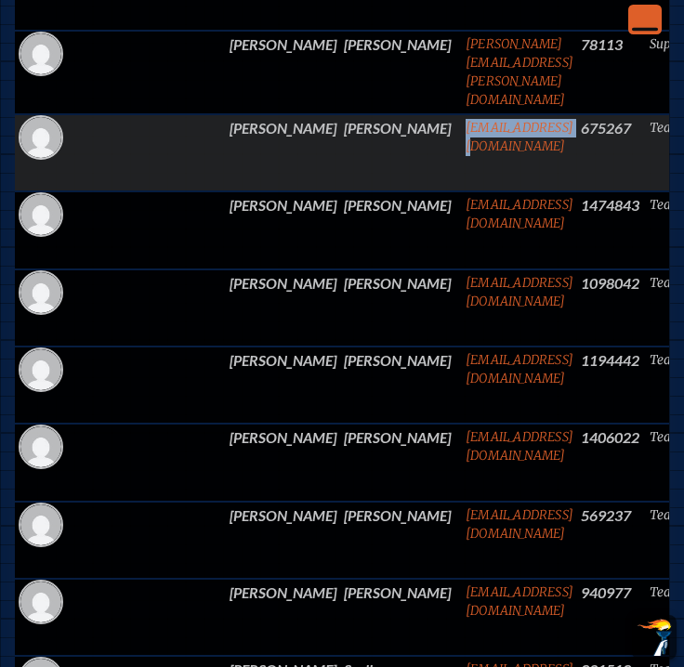
click at [462, 153] on td "mporter@jcds.com" at bounding box center [519, 152] width 115 height 77
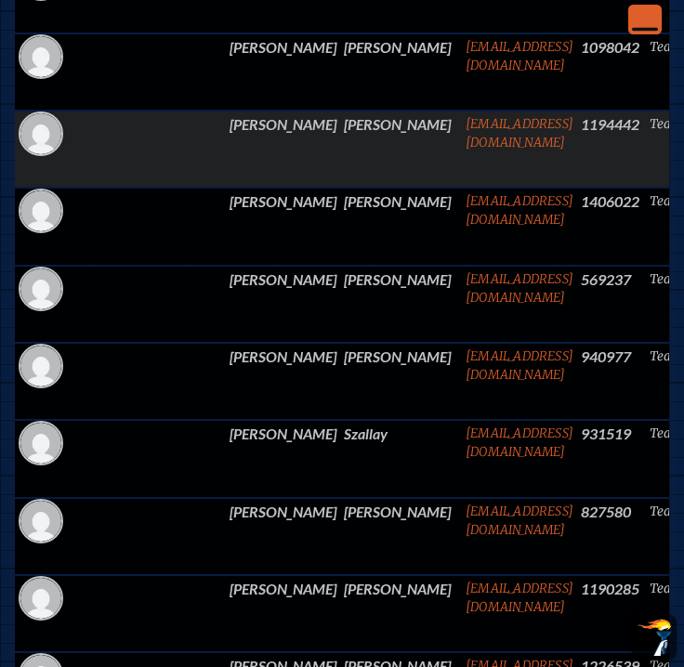
scroll to position [3149, 0]
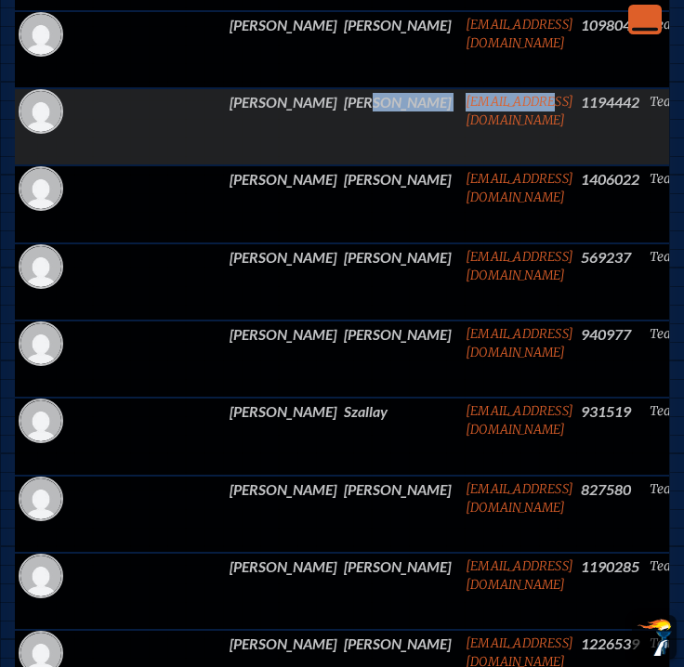
drag, startPoint x: 293, startPoint y: 99, endPoint x: 384, endPoint y: 105, distance: 91.3
click at [384, 105] on tr "Carole Senn csenn@jcds.com 1194442 Teacher edit Person’s Details" at bounding box center [475, 126] width 920 height 77
drag, startPoint x: 388, startPoint y: 105, endPoint x: 409, endPoint y: 103, distance: 20.5
click at [462, 105] on td "csenn@jcds.com" at bounding box center [519, 126] width 115 height 77
drag, startPoint x: 413, startPoint y: 103, endPoint x: 291, endPoint y: 103, distance: 121.8
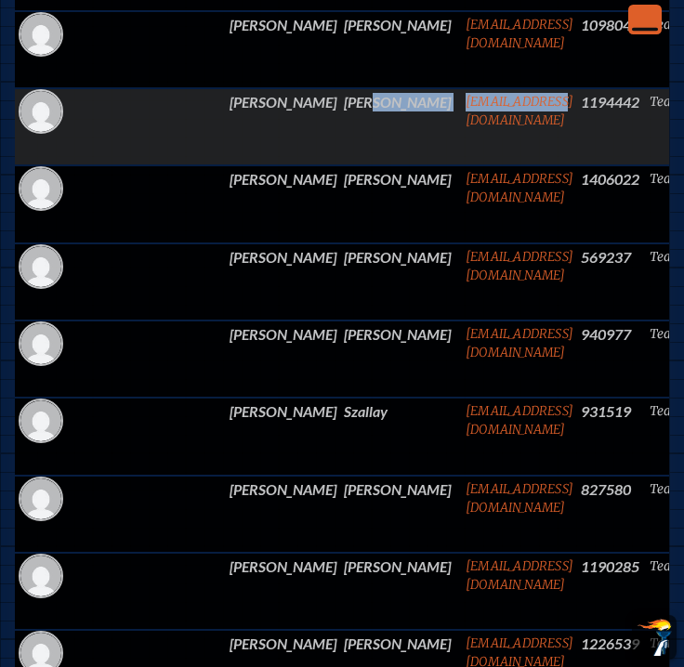
click at [291, 103] on tr "Carole Senn csenn@jcds.com 1194442 Teacher edit Person’s Details" at bounding box center [475, 126] width 920 height 77
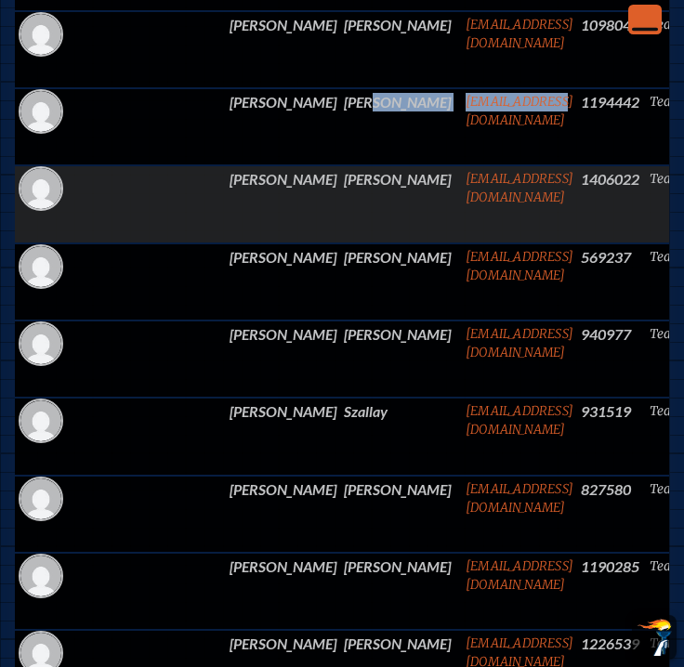
copy tr "csenn@jcds.com"
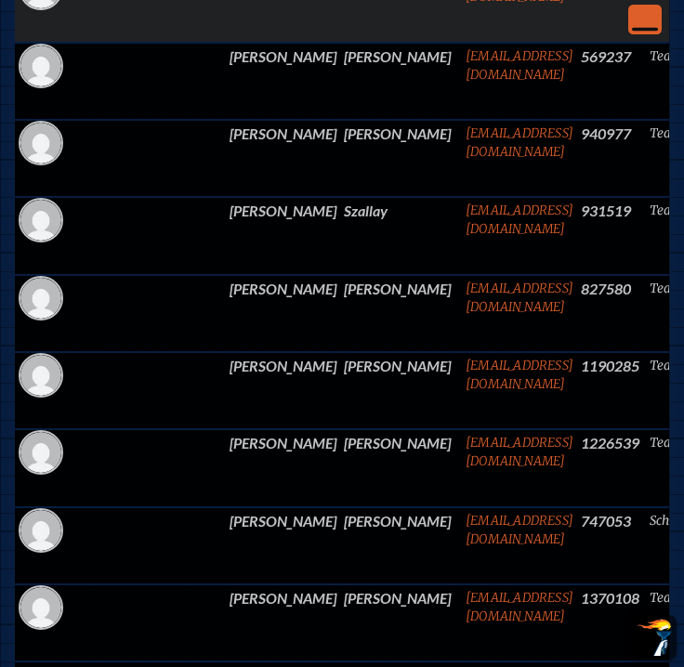
scroll to position [3350, 0]
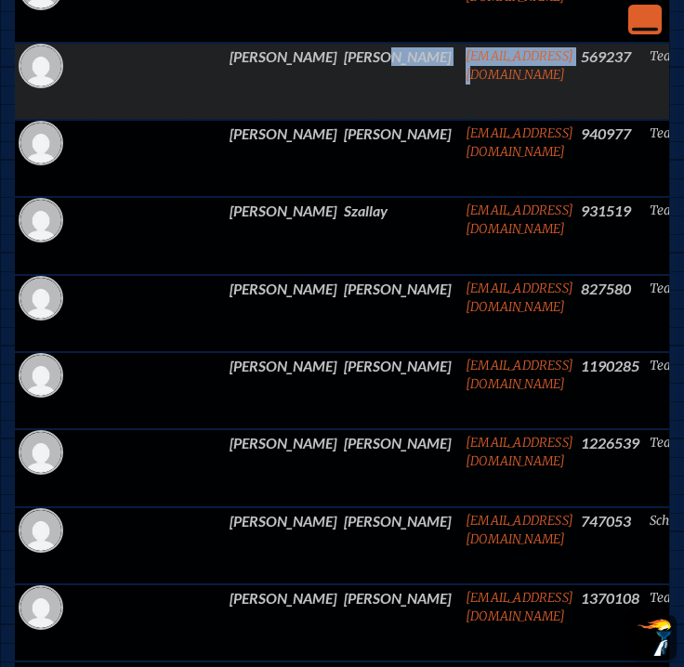
drag, startPoint x: 292, startPoint y: 54, endPoint x: 420, endPoint y: 59, distance: 128.4
click at [420, 59] on tr "Laurie Stayer lstayer@jcds.com 569237 Teacher edit Person’s Details" at bounding box center [475, 81] width 920 height 77
copy tr "lstayer@jcds.com"
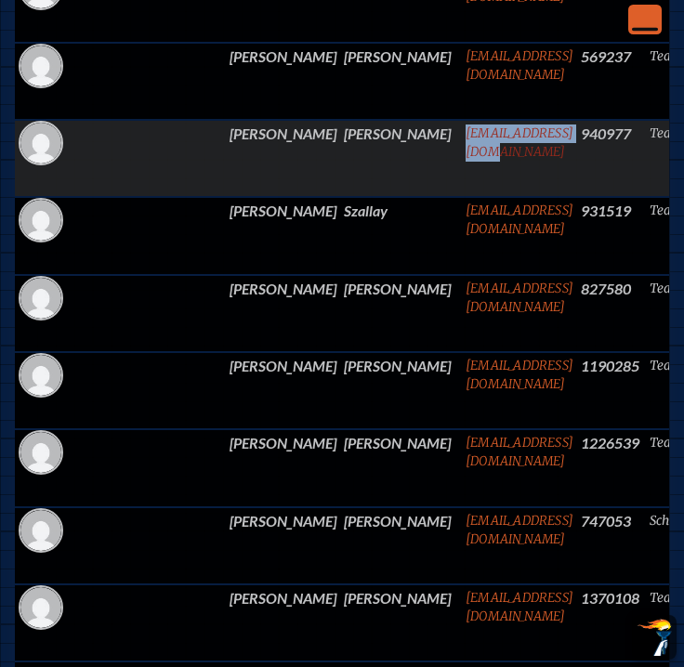
drag, startPoint x: 449, startPoint y: 122, endPoint x: 307, endPoint y: 133, distance: 142.6
click at [462, 133] on td "bubbysr24@yahoo.com" at bounding box center [519, 158] width 115 height 77
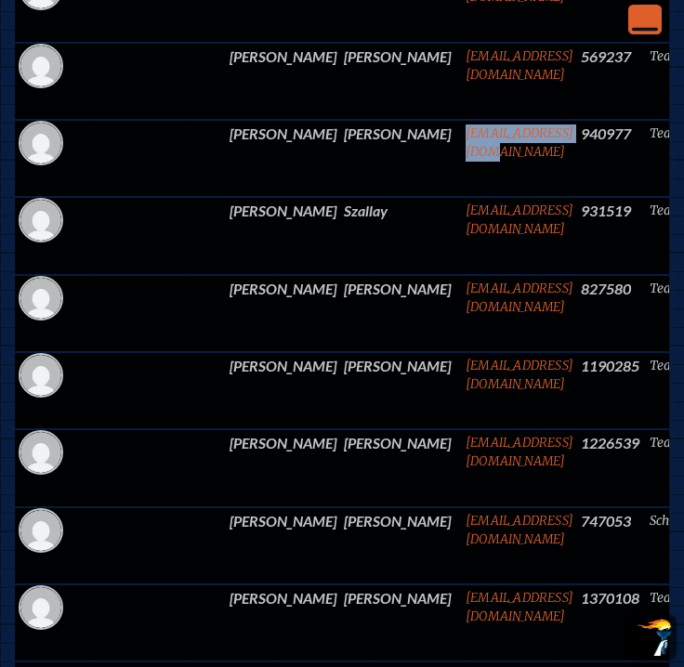
copy link "bubbysr24@yahoo.com"
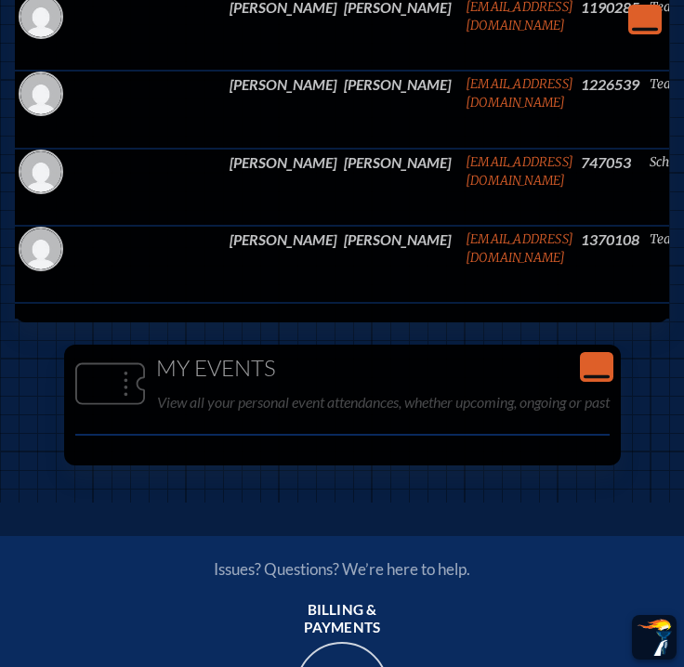
scroll to position [3756, 0]
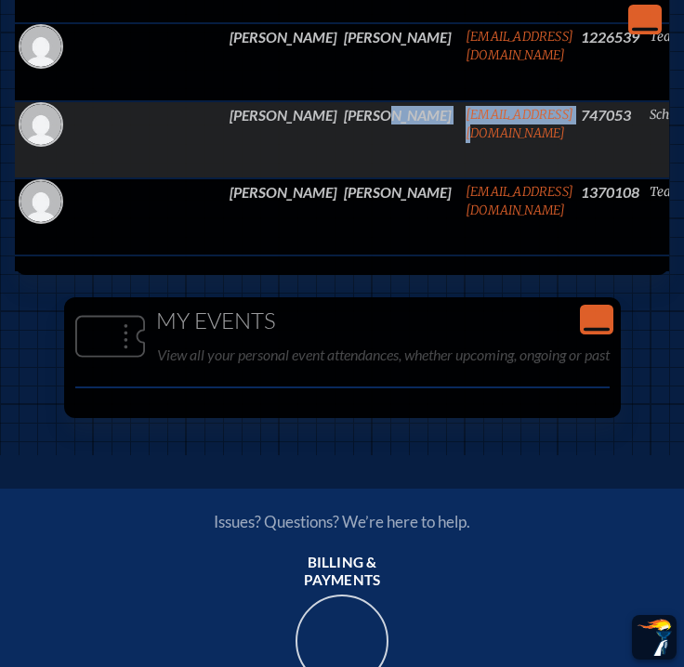
drag, startPoint x: 423, startPoint y: 112, endPoint x: 261, endPoint y: 108, distance: 161.8
click at [261, 108] on tr "Patricia Walker pwalker@jcds.com 747053 School Head edit Person’s Details" at bounding box center [475, 139] width 920 height 77
click at [462, 138] on td "pwalker@jcds.com" at bounding box center [519, 139] width 115 height 77
drag, startPoint x: 427, startPoint y: 113, endPoint x: 291, endPoint y: 112, distance: 135.7
click at [291, 112] on tr "Patricia Walker pwalker@jcds.com 747053 School Head edit Person’s Details" at bounding box center [475, 139] width 920 height 77
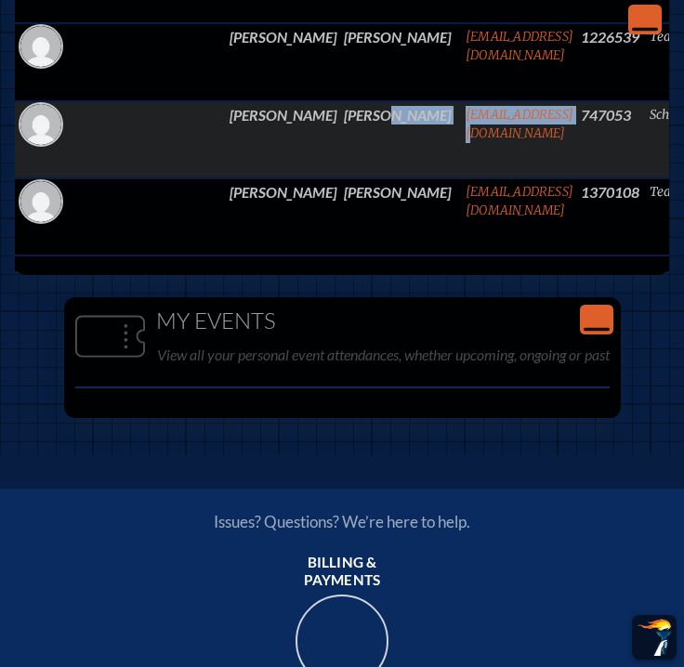
copy tr "pwalker@jcds.com"
